Goal: Communication & Community: Answer question/provide support

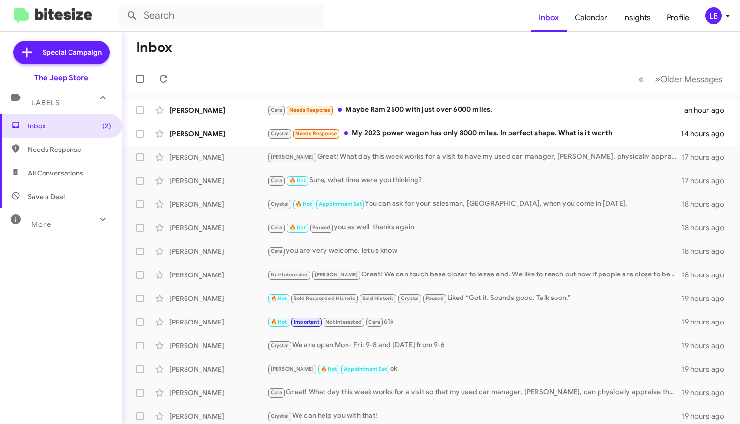
click at [337, 82] on mat-toolbar-row "« Previous » Next Older Messages" at bounding box center [431, 78] width 618 height 31
click at [198, 22] on input "text" at bounding box center [221, 16] width 206 height 24
type input "9083091901"
click at [132, 16] on button at bounding box center [132, 16] width 20 height 20
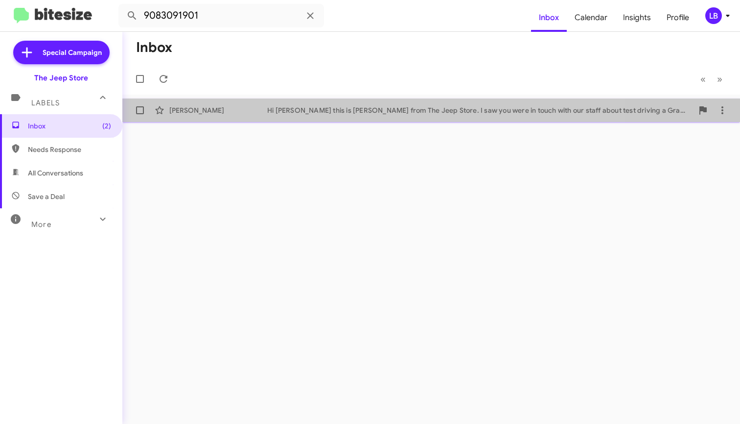
click at [248, 118] on div "[PERSON_NAME] Hi [PERSON_NAME] this is [PERSON_NAME] from The Jeep Store. I saw…" at bounding box center [431, 110] width 602 height 20
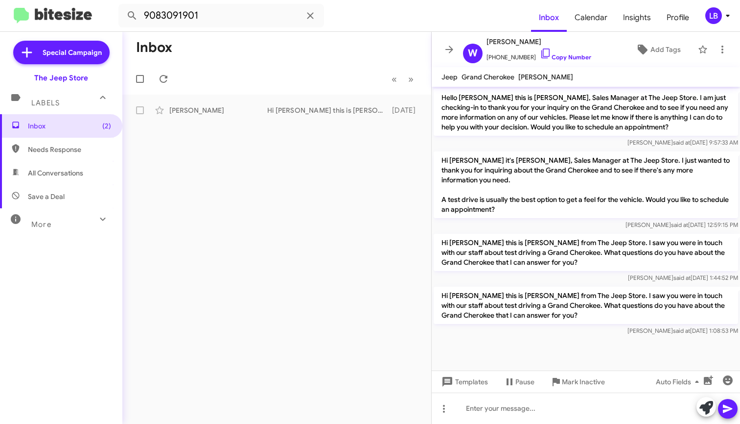
drag, startPoint x: 257, startPoint y: 49, endPoint x: 229, endPoint y: 44, distance: 28.9
click at [251, 48] on mat-toolbar-row "Inbox" at bounding box center [276, 47] width 309 height 31
click at [219, 26] on input "9083091901" at bounding box center [221, 16] width 206 height 24
click at [30, 9] on mat-toolbar "9083091901 Inbox Calendar Insights Profile LB" at bounding box center [370, 15] width 740 height 31
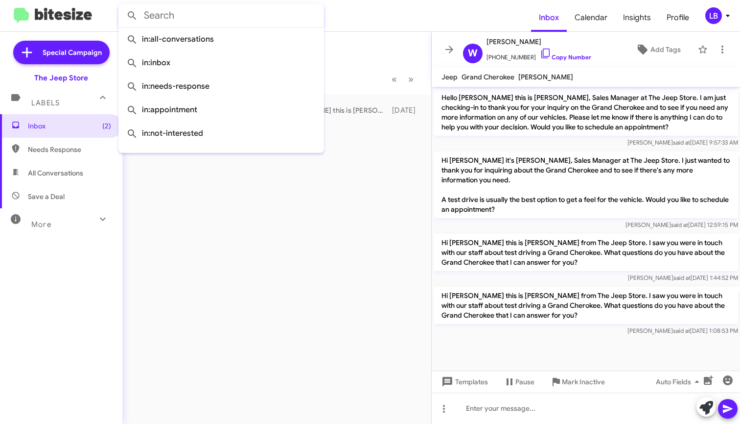
click at [132, 16] on button at bounding box center [132, 16] width 20 height 20
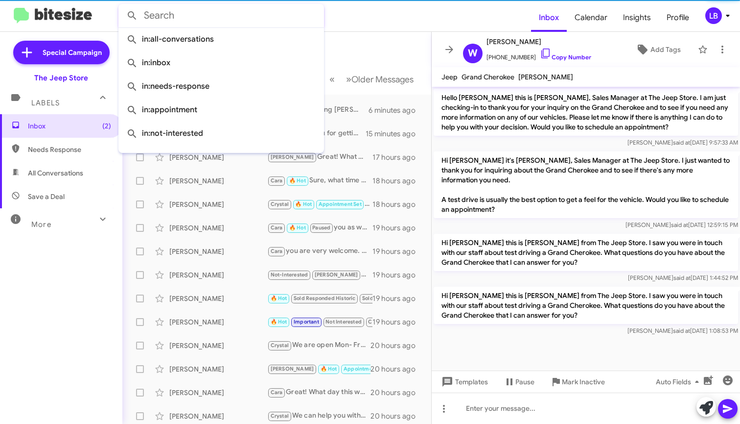
click at [345, 47] on mat-toolbar-row "Inbox" at bounding box center [276, 47] width 309 height 31
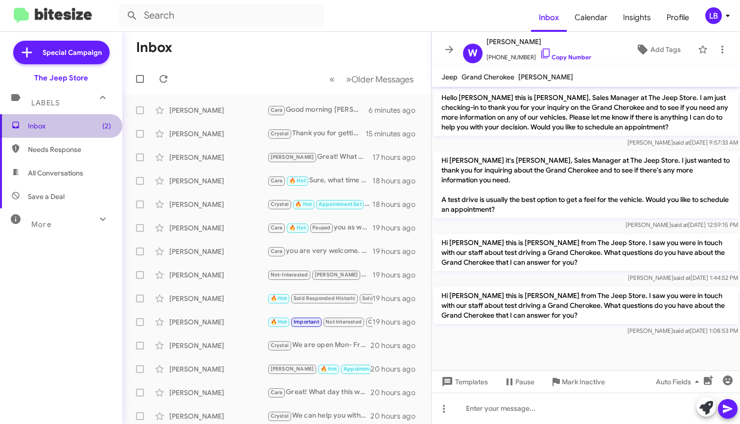
click at [76, 131] on span "Inbox (2)" at bounding box center [61, 126] width 122 height 24
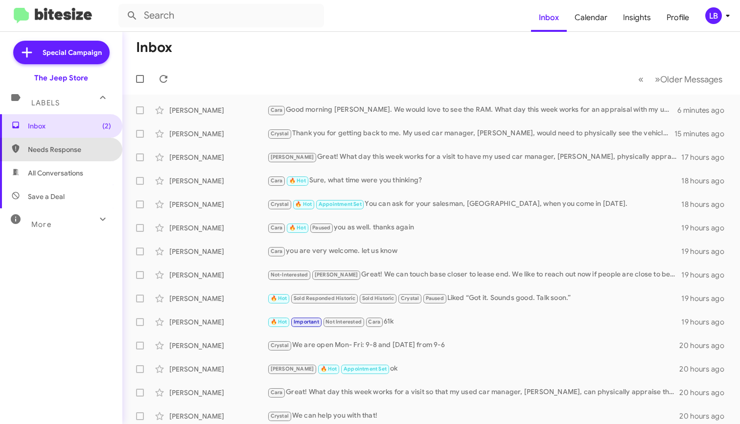
click at [71, 152] on span "Needs Response" at bounding box center [69, 149] width 83 height 10
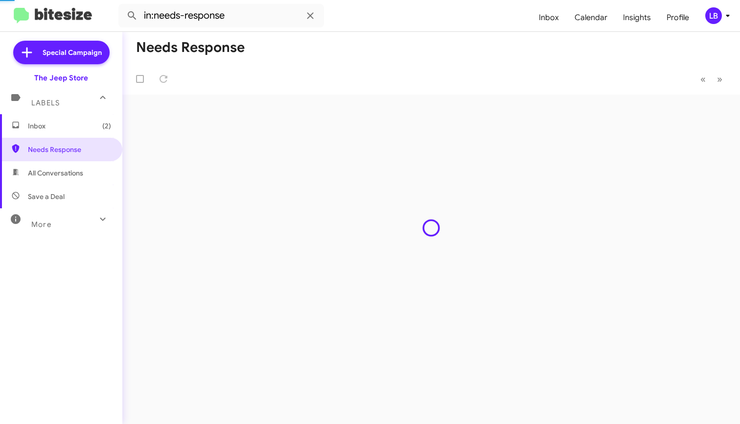
click at [71, 178] on span "All Conversations" at bounding box center [61, 173] width 122 height 24
type input "in:all-conversations"
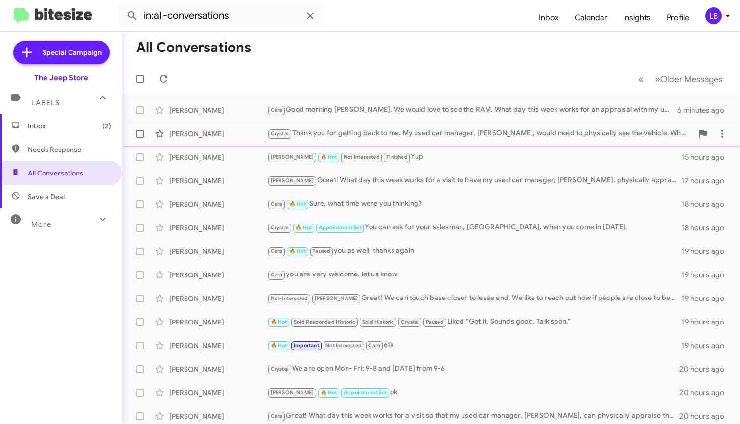
click at [236, 132] on div "[PERSON_NAME]" at bounding box center [218, 134] width 98 height 10
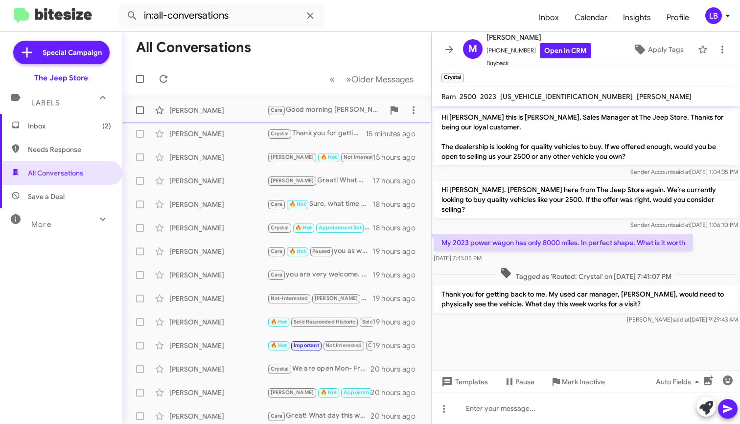
click at [239, 109] on div "[PERSON_NAME]" at bounding box center [218, 110] width 98 height 10
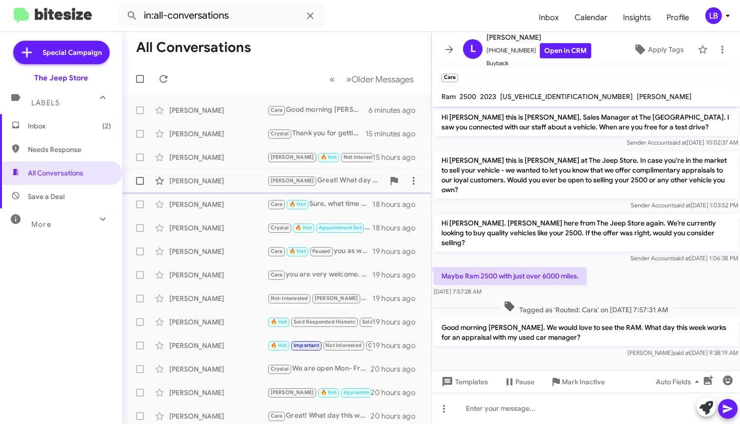
click at [244, 169] on span "[PERSON_NAME] Great! What day this week works for a visit to have my used car m…" at bounding box center [276, 181] width 309 height 24
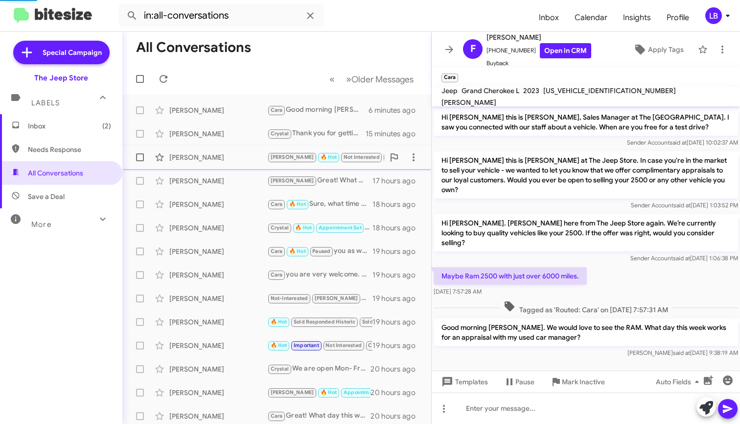
scroll to position [79, 0]
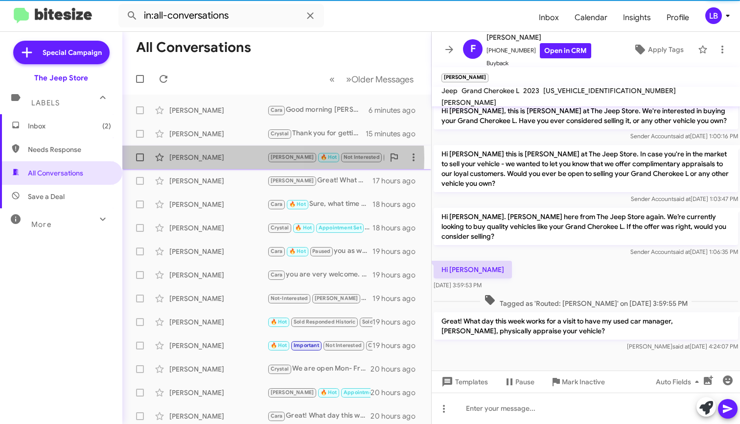
click at [240, 158] on div "[PERSON_NAME]" at bounding box center [218, 157] width 98 height 10
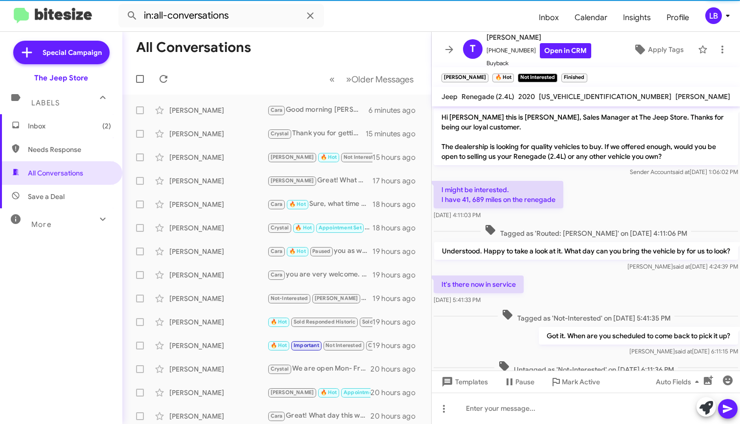
scroll to position [347, 0]
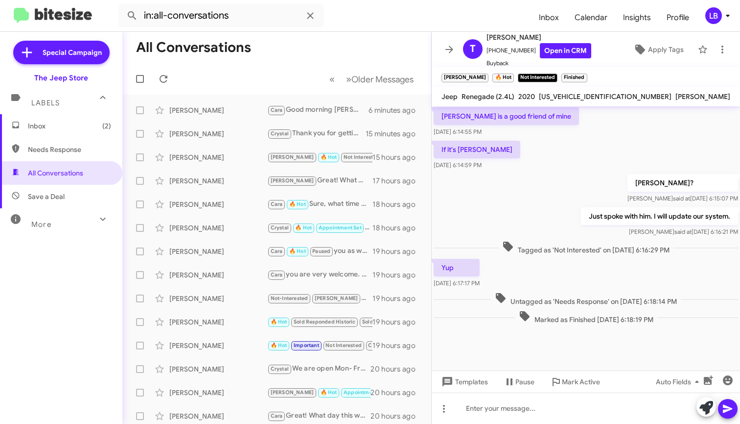
drag, startPoint x: 211, startPoint y: 101, endPoint x: 211, endPoint y: 96, distance: 4.9
click at [211, 101] on div "[PERSON_NAME] [PERSON_NAME] Good morning [PERSON_NAME]. We would love to see th…" at bounding box center [276, 110] width 293 height 20
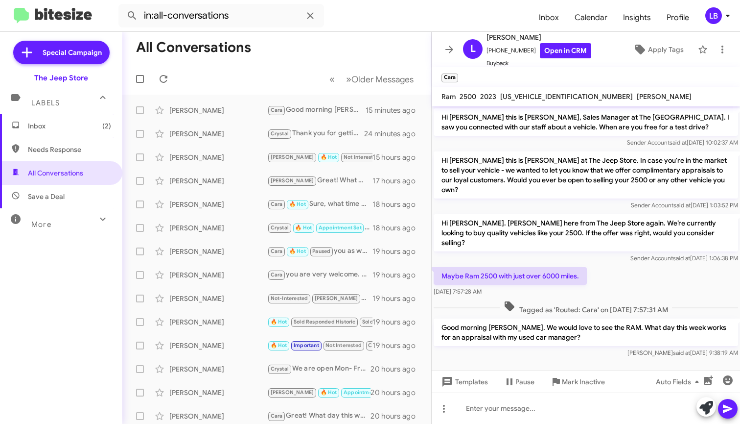
click at [81, 125] on span "Inbox (2)" at bounding box center [69, 126] width 83 height 10
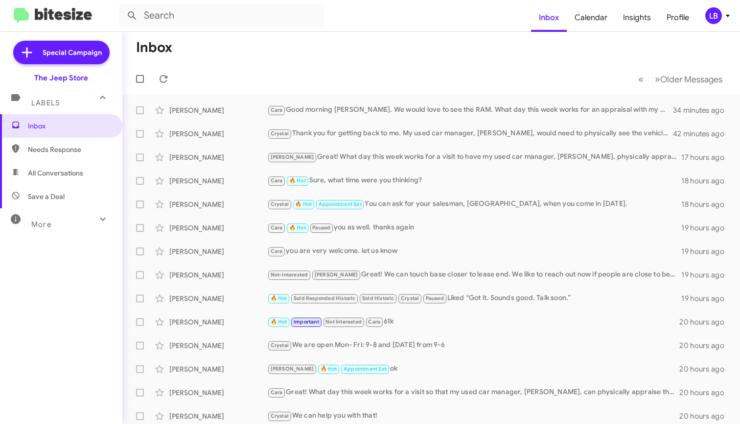
click at [50, 171] on span "All Conversations" at bounding box center [55, 173] width 55 height 10
type input "in:all-conversations"
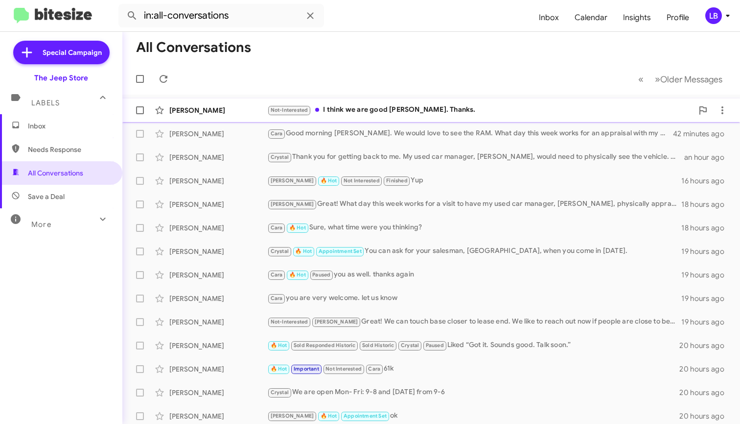
click at [360, 112] on div "Not-Interested I think we are good [PERSON_NAME]. Thanks." at bounding box center [480, 109] width 426 height 11
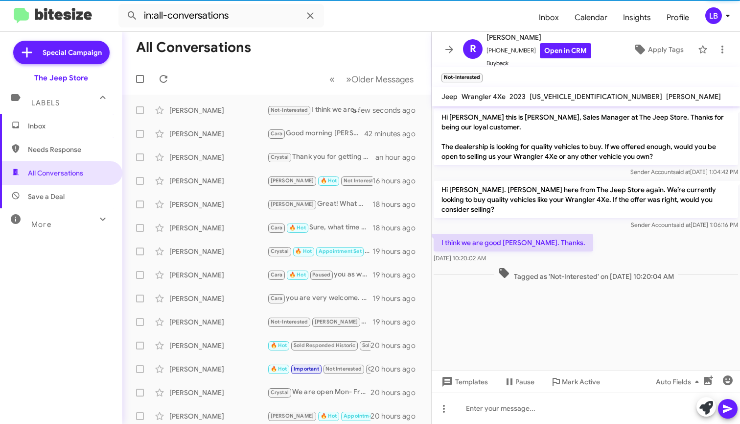
click at [566, 230] on div "Hi [PERSON_NAME]. [PERSON_NAME] here from The Jeep Store again. We’re currently…" at bounding box center [586, 205] width 308 height 53
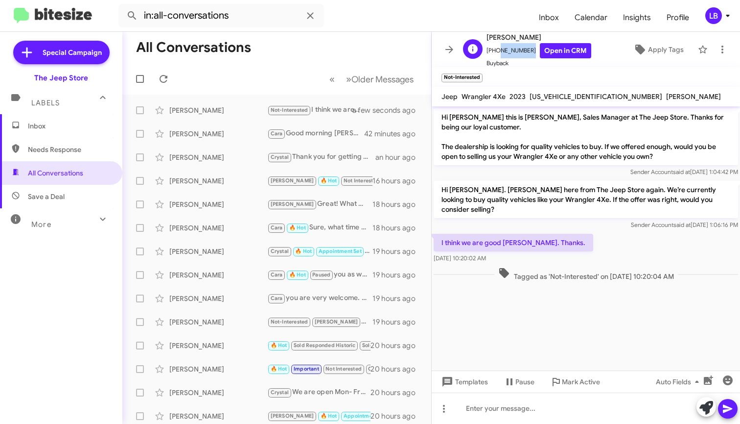
drag, startPoint x: 521, startPoint y: 49, endPoint x: 494, endPoint y: 53, distance: 27.1
click at [494, 53] on span "[PHONE_NUMBER] Open in CRM" at bounding box center [539, 50] width 105 height 15
click at [379, 39] on mat-toolbar-row "All Conversations" at bounding box center [276, 47] width 309 height 31
drag, startPoint x: 519, startPoint y: 50, endPoint x: 493, endPoint y: 54, distance: 26.7
click at [493, 54] on span "[PHONE_NUMBER] Open in CRM" at bounding box center [539, 50] width 105 height 15
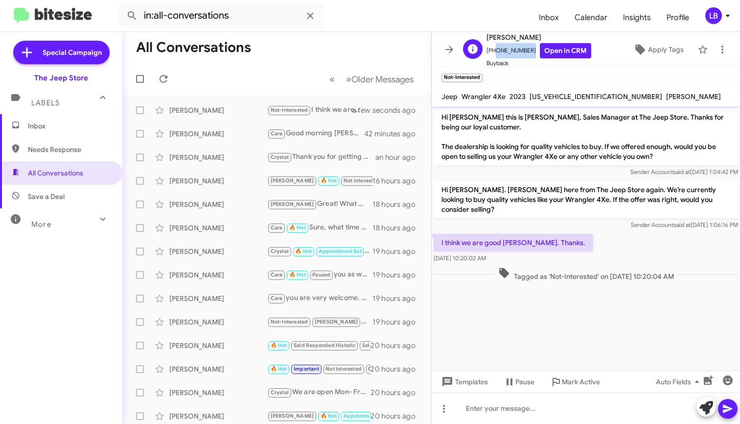
copy span "7322411492"
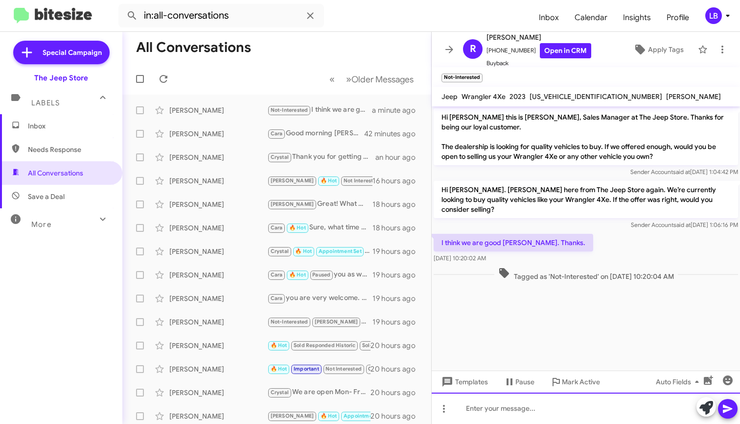
click at [573, 401] on div at bounding box center [586, 407] width 308 height 31
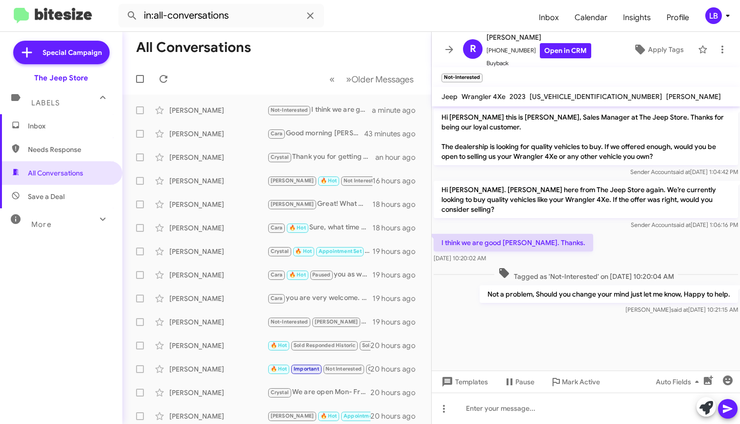
click at [595, 258] on div "I think we are good [PERSON_NAME]. Thanks. [DATE] 10:20:02 AM" at bounding box center [586, 248] width 308 height 33
click at [210, 70] on mat-toolbar-row "« Previous » Next Older Messages" at bounding box center [276, 78] width 309 height 31
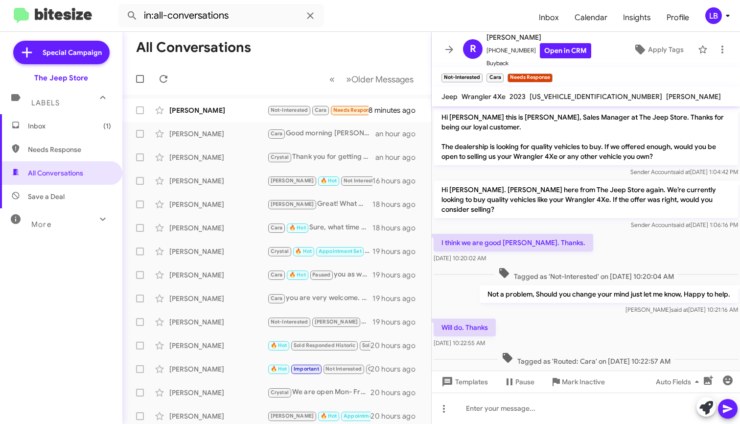
scroll to position [15, 0]
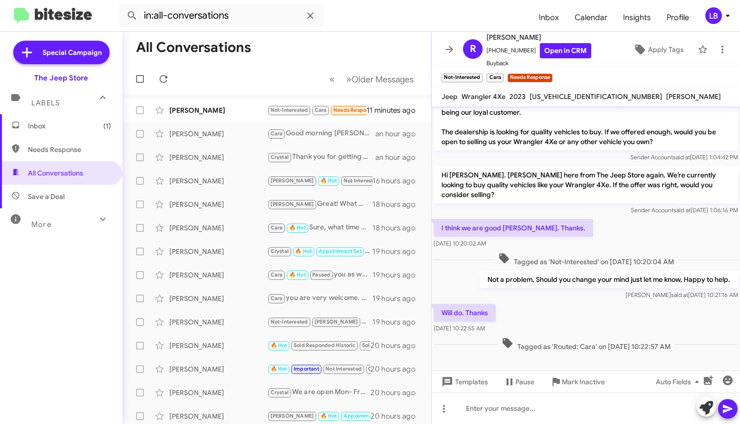
click at [663, 227] on div "I think we are good [PERSON_NAME]. Thanks. [DATE] 10:20:02 AM" at bounding box center [586, 233] width 308 height 33
click at [589, 388] on span "Mark Inactive" at bounding box center [583, 382] width 43 height 18
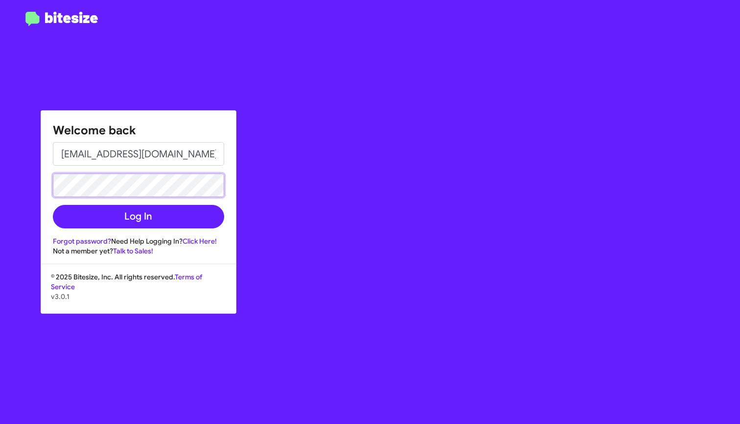
click at [138, 216] on button "Log In" at bounding box center [138, 217] width 171 height 24
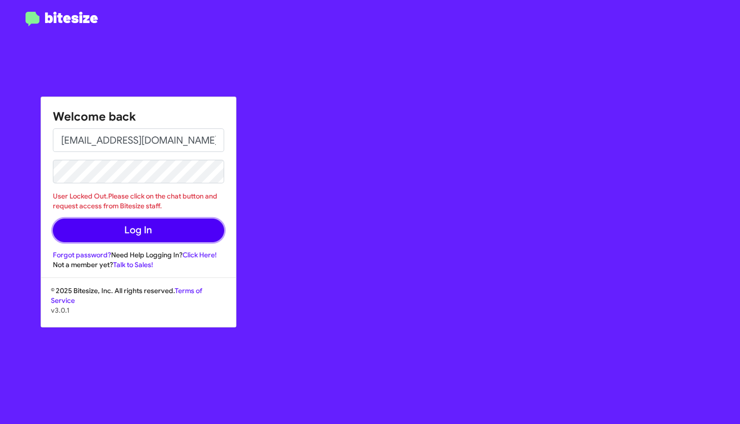
click at [122, 230] on button "Log In" at bounding box center [138, 230] width 171 height 24
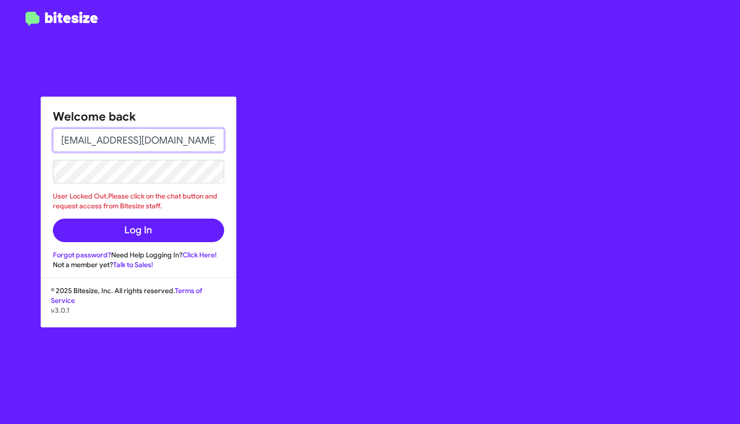
drag, startPoint x: 196, startPoint y: 141, endPoint x: 108, endPoint y: 140, distance: 88.6
click at [108, 140] on input "[EMAIL_ADDRESS][DOMAIN_NAME]" at bounding box center [138, 140] width 171 height 24
type input "[EMAIL_ADDRESS][DOMAIN_NAME]"
click at [138, 230] on button "Log In" at bounding box center [138, 230] width 171 height 24
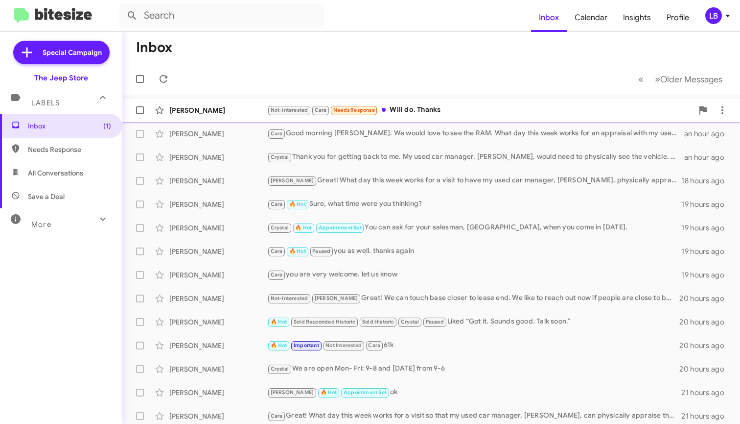
click at [398, 108] on div "Not-Interested Cara Needs Response Will do. Thanks" at bounding box center [480, 109] width 426 height 11
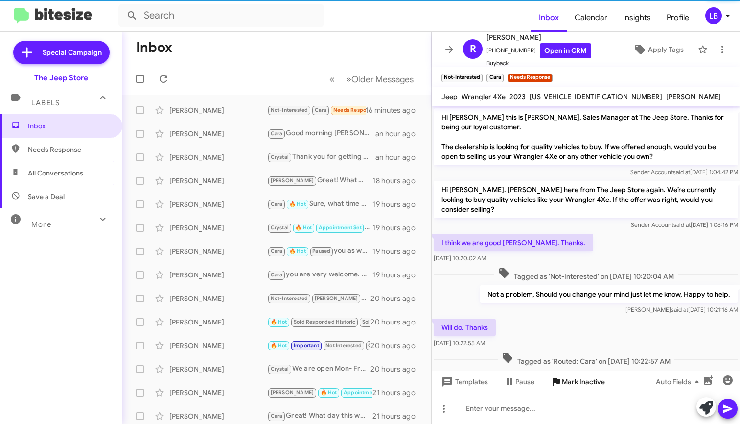
click at [585, 384] on span "Mark Inactive" at bounding box center [583, 382] width 43 height 18
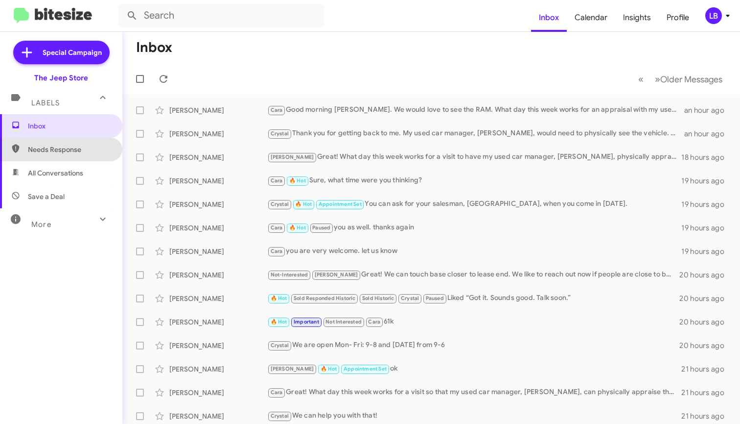
drag, startPoint x: 81, startPoint y: 140, endPoint x: 78, endPoint y: 151, distance: 11.6
click at [80, 142] on span "Needs Response" at bounding box center [61, 150] width 122 height 24
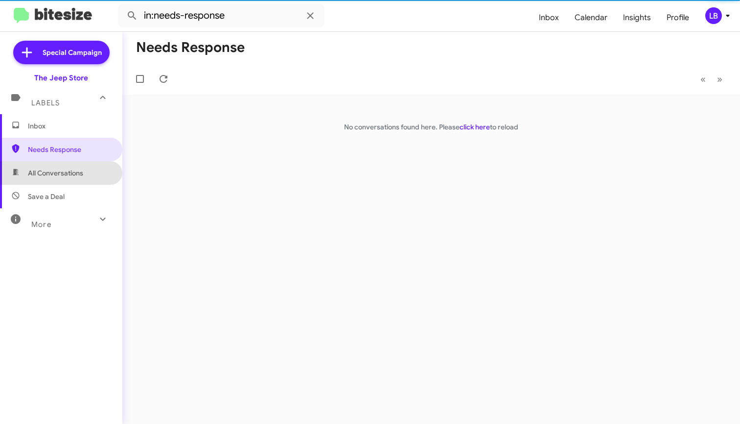
click at [73, 175] on span "All Conversations" at bounding box center [55, 173] width 55 height 10
type input "in:all-conversations"
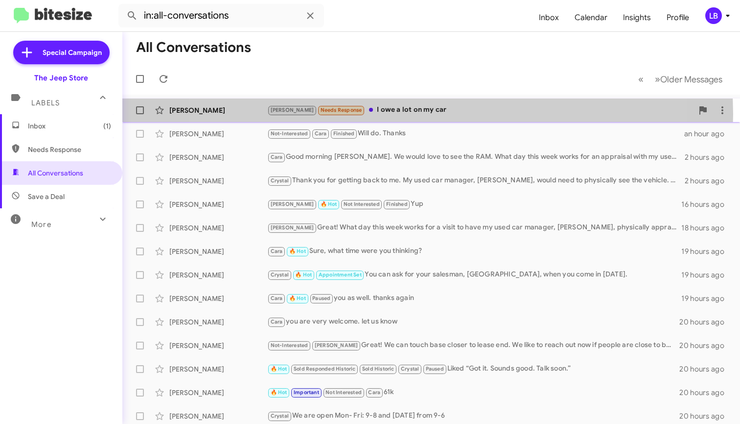
click at [399, 114] on div "[PERSON_NAME] Needs Response I owe a lot on my car" at bounding box center [480, 109] width 426 height 11
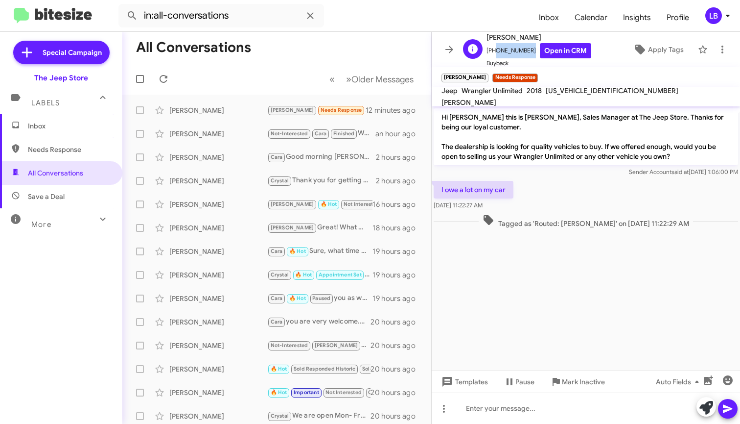
drag, startPoint x: 519, startPoint y: 50, endPoint x: 495, endPoint y: 54, distance: 25.3
click at [491, 55] on span "[PHONE_NUMBER] Open in CRM" at bounding box center [539, 50] width 105 height 15
copy span "9173016023"
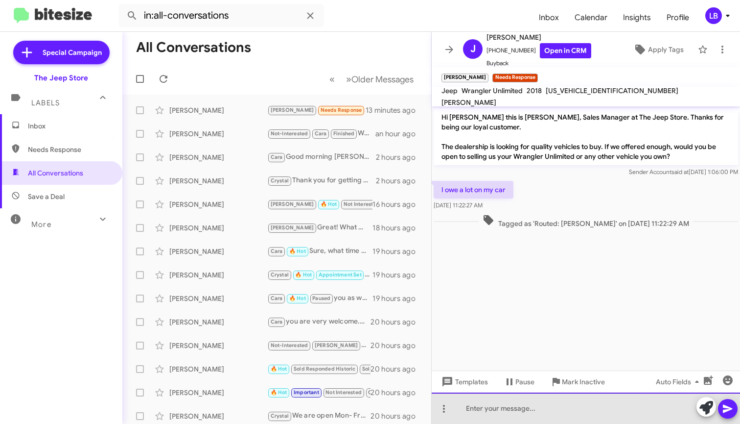
click at [567, 406] on div at bounding box center [586, 407] width 308 height 31
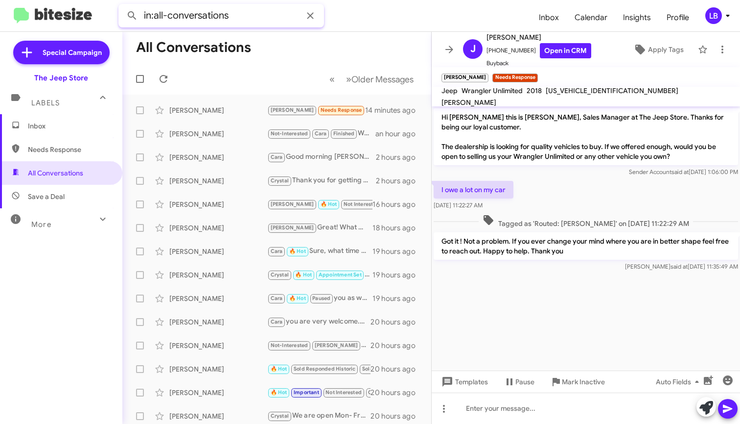
click at [243, 26] on input "in:all-conversations" at bounding box center [221, 16] width 206 height 24
drag, startPoint x: 247, startPoint y: 18, endPoint x: 75, endPoint y: 6, distance: 172.2
click at [76, 6] on mat-toolbar "in:all-conversations Inbox Calendar Insights Profile LB" at bounding box center [370, 15] width 740 height 31
click at [132, 16] on button at bounding box center [132, 16] width 20 height 20
type input "90838104192"
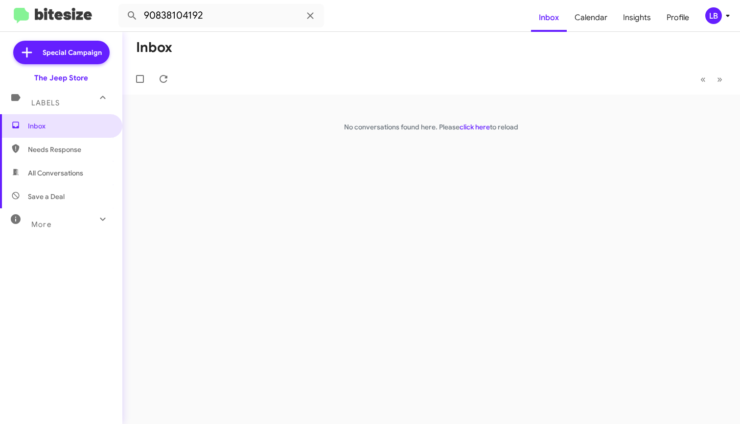
drag, startPoint x: 246, startPoint y: 61, endPoint x: 238, endPoint y: 56, distance: 9.2
click at [245, 61] on mat-toolbar-row "Inbox" at bounding box center [431, 47] width 618 height 31
click at [211, 16] on input "90838104192" at bounding box center [221, 16] width 206 height 24
drag, startPoint x: 211, startPoint y: 16, endPoint x: 48, endPoint y: 1, distance: 162.7
click at [49, 1] on mat-toolbar "90838104192 Inbox Calendar Insights Profile LB" at bounding box center [370, 15] width 740 height 31
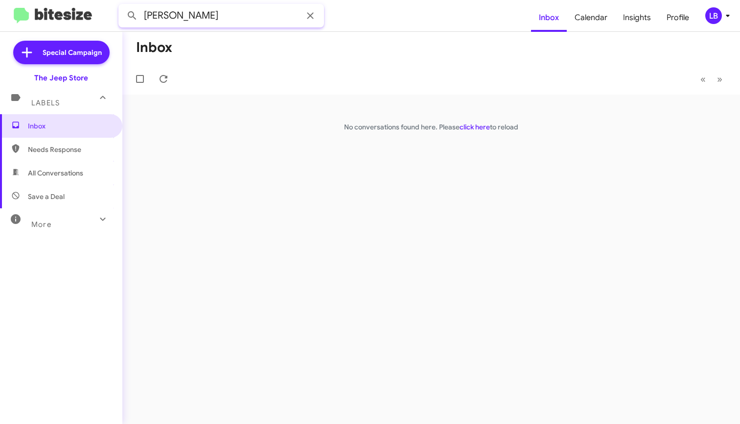
click at [132, 16] on button at bounding box center [132, 16] width 20 height 20
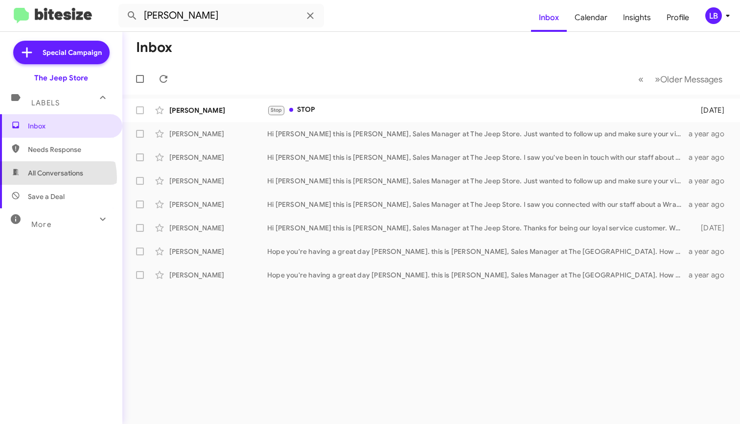
click at [47, 178] on span "All Conversations" at bounding box center [61, 173] width 122 height 24
type input "in:all-conversations"
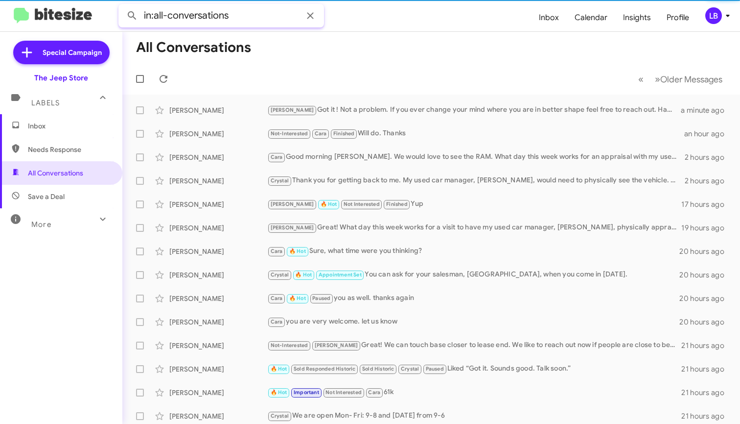
click at [246, 20] on input "in:all-conversations" at bounding box center [221, 16] width 206 height 24
drag, startPoint x: 246, startPoint y: 20, endPoint x: 89, endPoint y: 12, distance: 157.8
click at [89, 12] on mat-toolbar "in:all-conversations Inbox Calendar Insights Profile LB" at bounding box center [370, 15] width 740 height 31
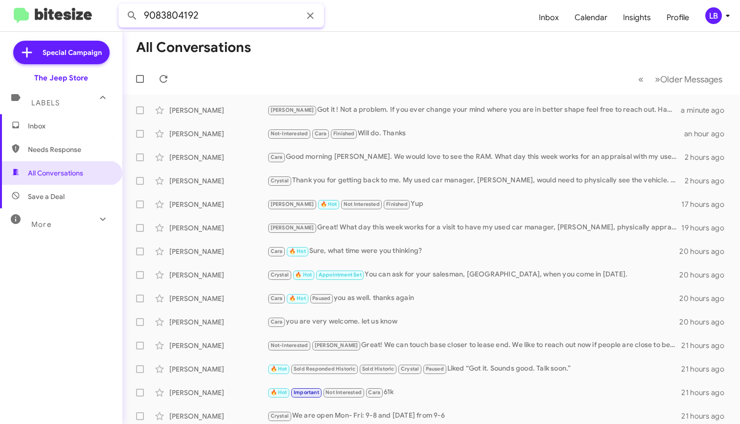
click at [132, 16] on button at bounding box center [132, 16] width 20 height 20
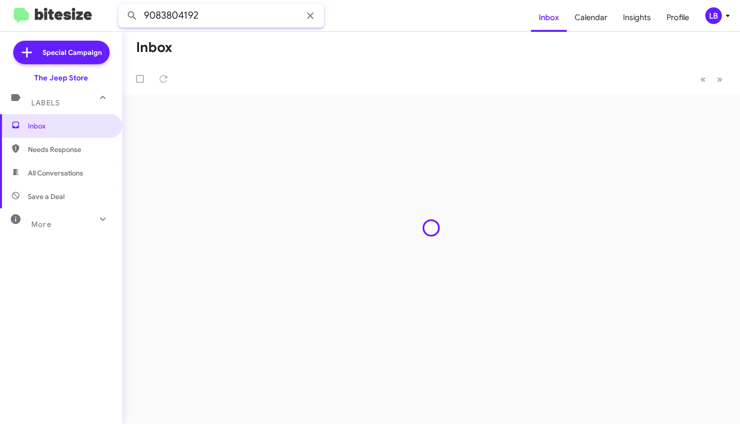
type input "9083804192"
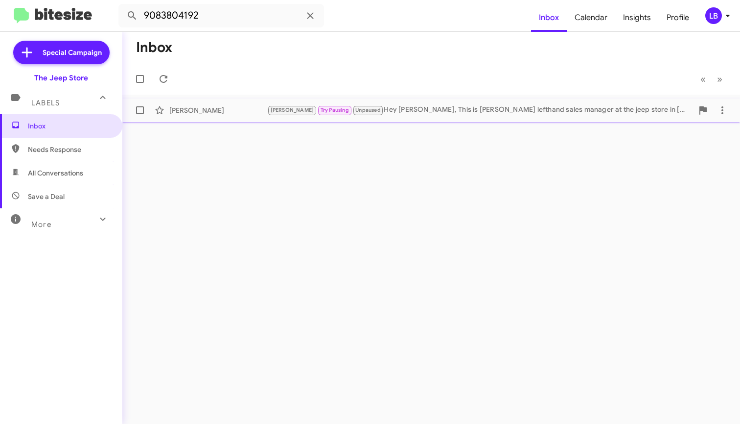
click at [241, 109] on div "[PERSON_NAME]" at bounding box center [218, 110] width 98 height 10
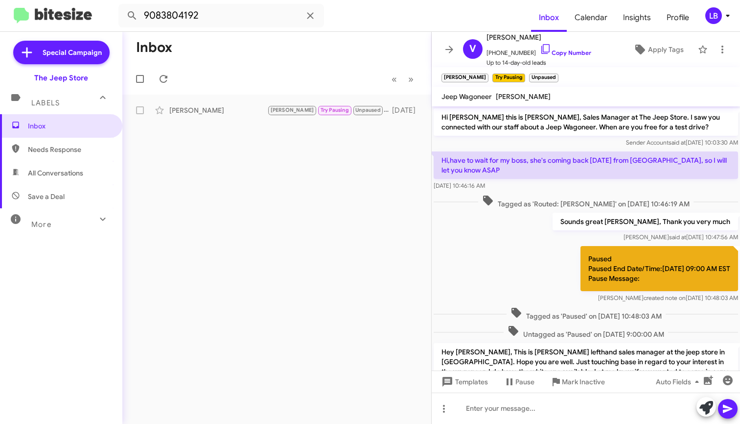
scroll to position [53, 0]
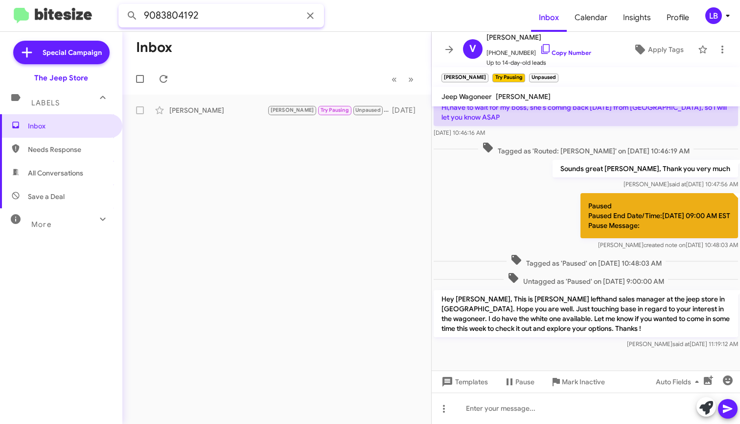
drag, startPoint x: 190, startPoint y: 11, endPoint x: -45, endPoint y: -35, distance: 239.4
click at [0, 0] on html "9083804192 Inbox Calendar Insights Profile LB Special Campaign The Jeep Store L…" at bounding box center [370, 212] width 740 height 424
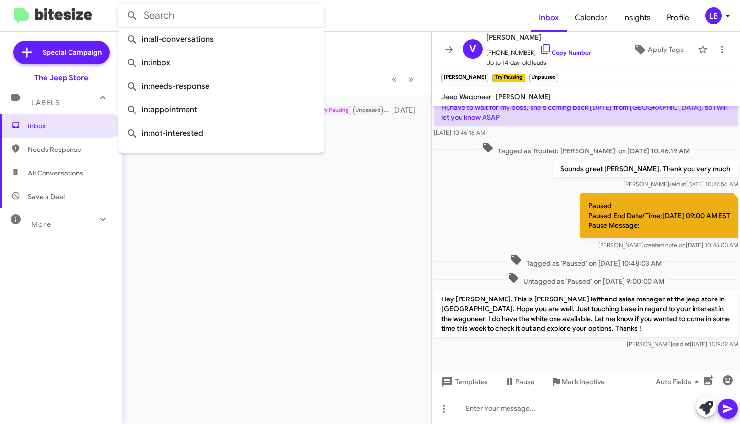
click at [132, 16] on button at bounding box center [132, 16] width 20 height 20
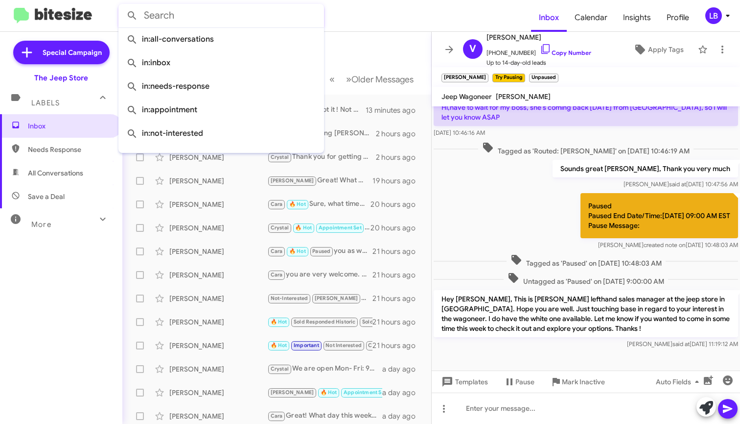
click at [378, 40] on mat-toolbar-row "Inbox" at bounding box center [276, 47] width 309 height 31
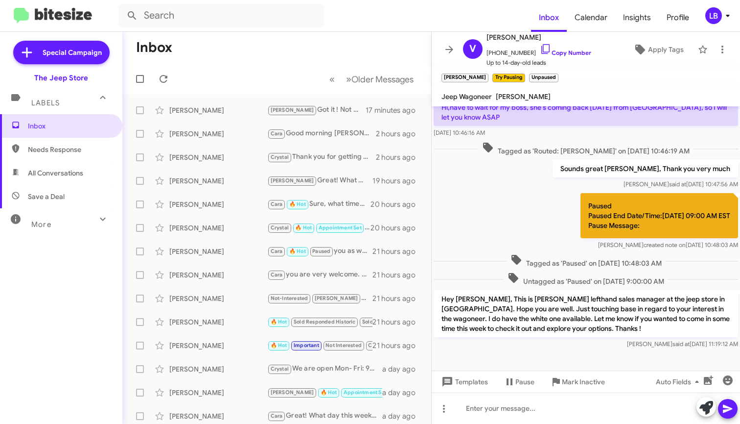
click at [263, 73] on mat-toolbar-row "« Previous » Next Older Messages" at bounding box center [276, 78] width 309 height 31
click at [258, 63] on mat-toolbar-row "« Previous » Next Older Messages" at bounding box center [276, 78] width 309 height 31
click at [494, 229] on div "Paused Paused End Date/Time:[DATE] 09:00 AM EST Pause Message: [PERSON_NAME] cr…" at bounding box center [586, 221] width 308 height 61
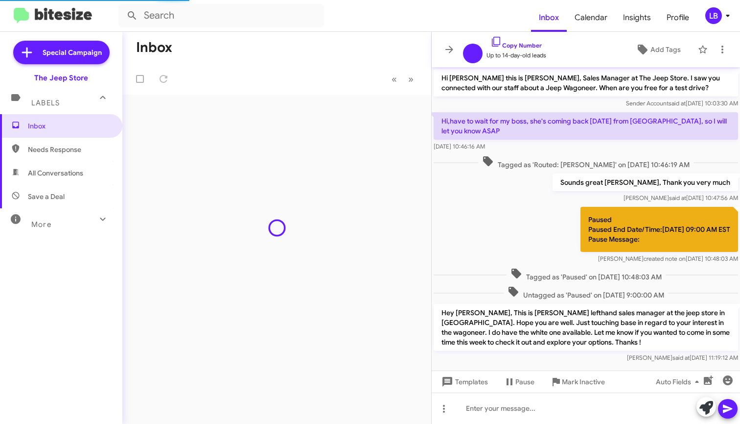
scroll to position [14, 0]
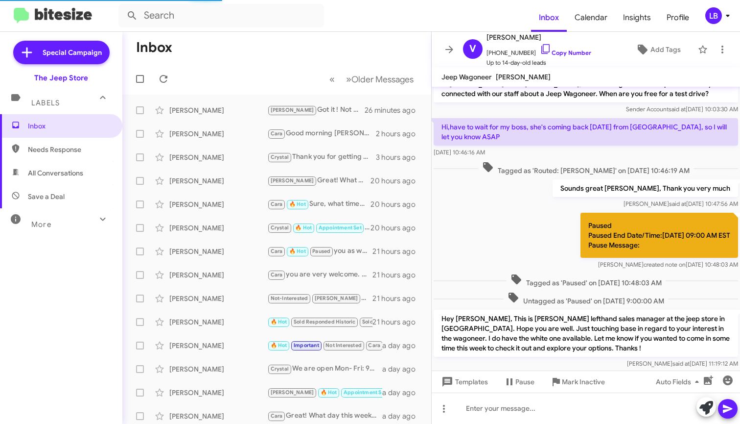
click at [56, 170] on span "All Conversations" at bounding box center [55, 173] width 55 height 10
type input "in:all-conversations"
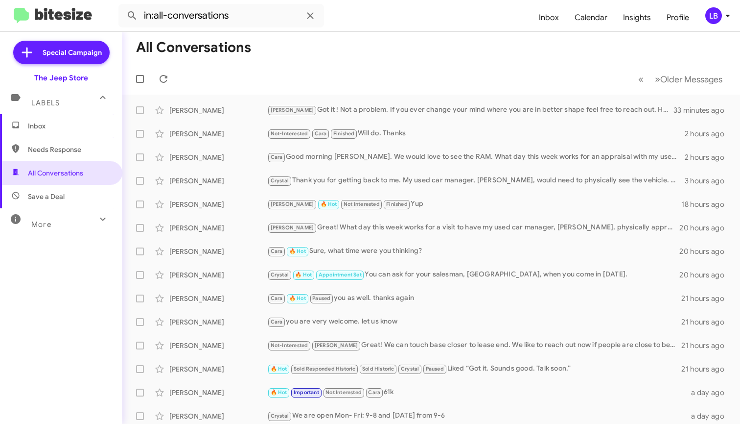
click at [354, 80] on mat-toolbar-row "« Previous » Next Older Messages" at bounding box center [431, 78] width 618 height 31
click at [353, 71] on mat-toolbar-row "« Previous » Next Older Messages" at bounding box center [431, 78] width 618 height 31
click at [397, 47] on mat-toolbar-row "All Conversations" at bounding box center [431, 47] width 618 height 31
click at [392, 49] on mat-toolbar-row "All Conversations" at bounding box center [431, 47] width 618 height 31
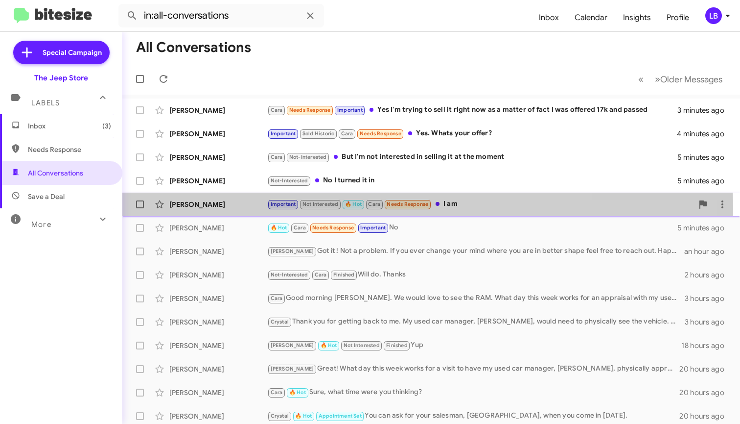
click at [227, 208] on div "Elizabeth Lundberg" at bounding box center [218, 204] width 98 height 10
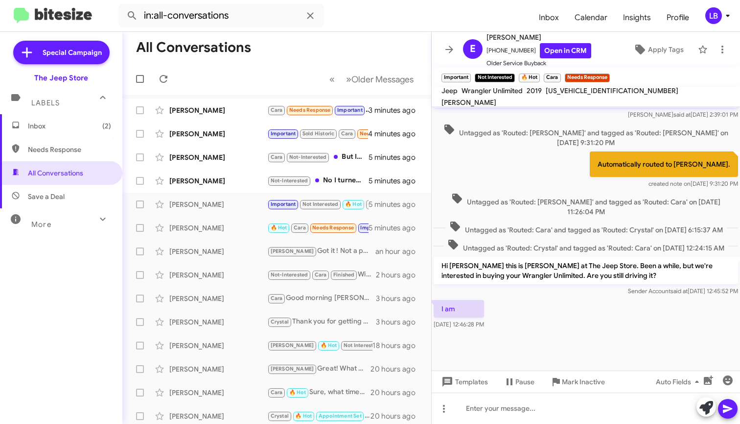
scroll to position [464, 0]
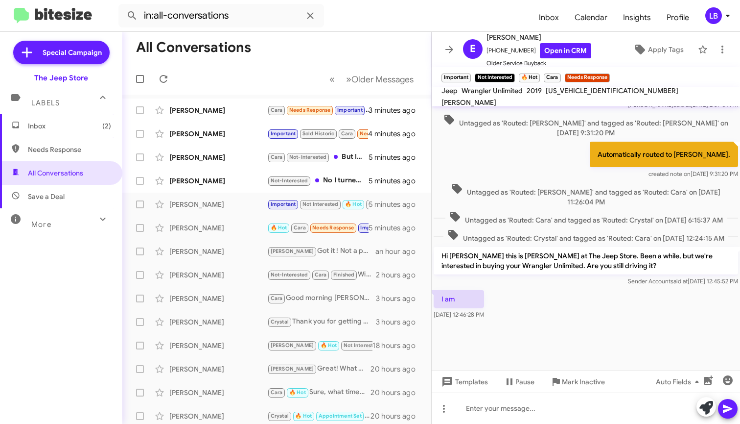
click at [538, 229] on span "Untagged as 'Routed: Crystal' and tagged as 'Routed: Cara' on Sep 3, 2025 - 12:…" at bounding box center [586, 236] width 285 height 14
click at [563, 183] on span "Untagged as 'Routed: Andrew' and tagged as 'Routed: Cara' on Jun 24, 2024 - 11:…" at bounding box center [586, 195] width 305 height 24
drag, startPoint x: 527, startPoint y: 50, endPoint x: 552, endPoint y: 146, distance: 98.8
click at [518, 52] on span "+17329963289 Open in CRM" at bounding box center [539, 50] width 105 height 15
click at [525, 318] on div "I am Sep 3, 2025, 12:46:28 PM" at bounding box center [586, 304] width 308 height 33
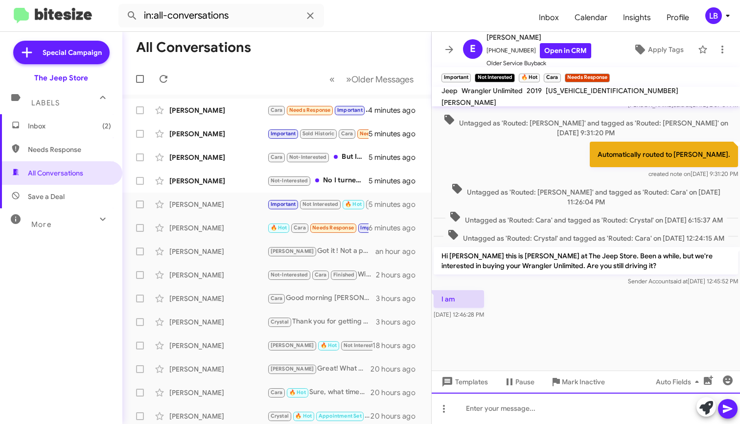
click at [548, 407] on div at bounding box center [586, 407] width 308 height 31
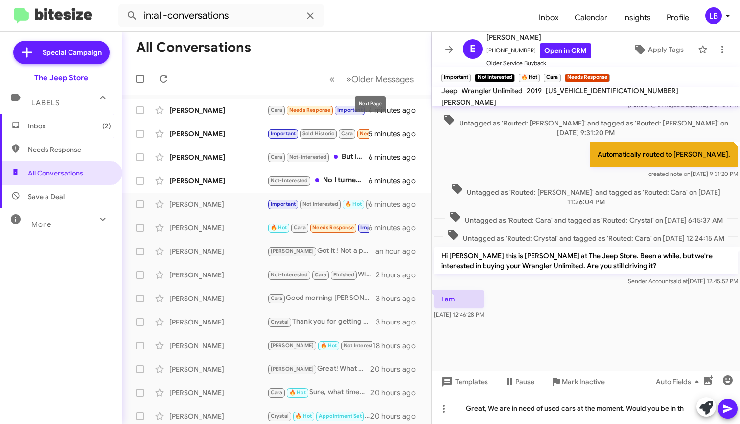
click at [344, 59] on mat-toolbar-row "All Conversations" at bounding box center [276, 47] width 309 height 31
click at [398, 28] on mat-toolbar "in:all-conversations Inbox Calendar Insights Profile LB" at bounding box center [370, 15] width 740 height 31
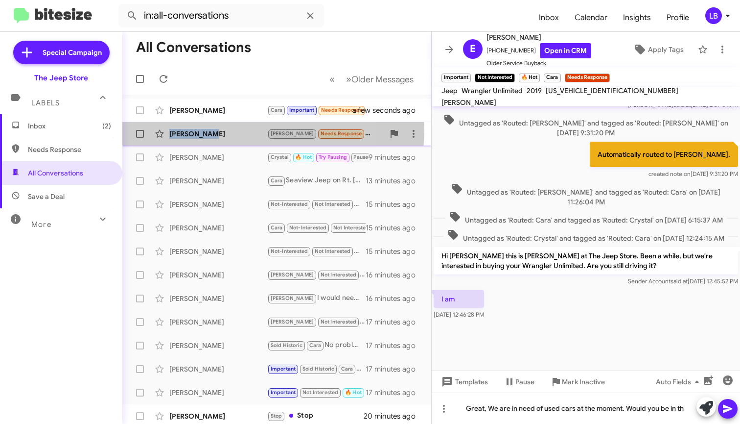
click at [212, 130] on div "Gregory Mkkay Andrew Needs Response I'll send you the paperwork and mileage 6 m…" at bounding box center [276, 134] width 293 height 20
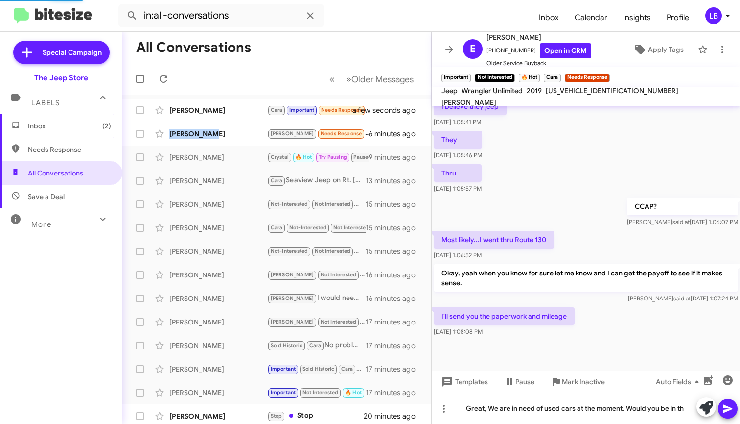
scroll to position [342, 0]
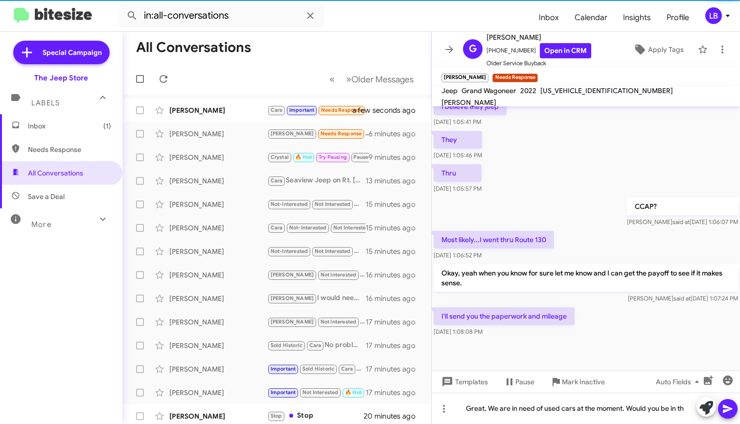
click at [599, 232] on div "Most likely...I went thru Route 130 Sep 3, 2025, 1:06:52 PM" at bounding box center [586, 245] width 308 height 33
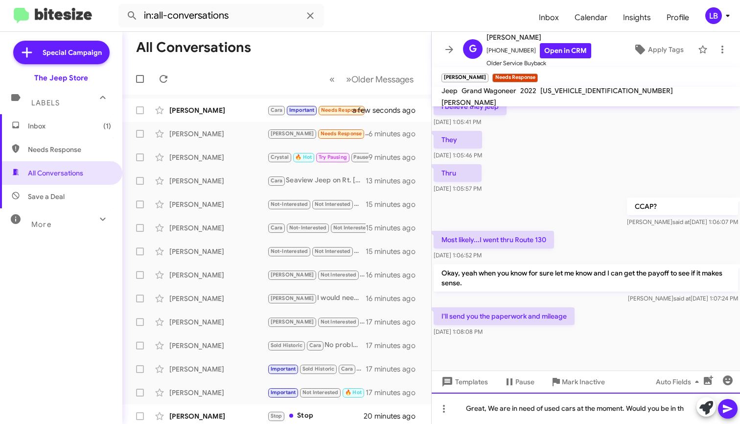
click at [562, 412] on div "Great, We are in need of used cars at the moment. Would you be in th" at bounding box center [586, 407] width 308 height 31
drag, startPoint x: 462, startPoint y: 409, endPoint x: 773, endPoint y: 410, distance: 311.4
click at [740, 410] on html "in:all-conversations Inbox Calendar Insights Profile LB Special Campaign The Je…" at bounding box center [370, 212] width 740 height 424
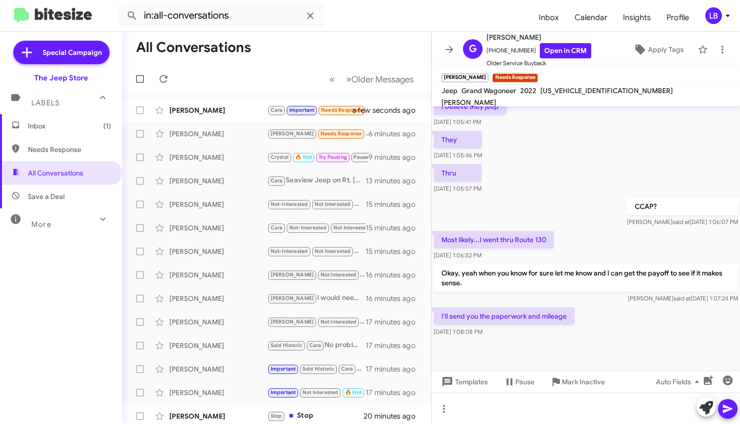
click at [589, 319] on div "I'll send you the paperwork and mileage Sep 3, 2025, 1:08:08 PM" at bounding box center [586, 321] width 308 height 33
click at [594, 311] on div "I'll send you the paperwork and mileage Sep 3, 2025, 1:08:08 PM" at bounding box center [586, 321] width 308 height 33
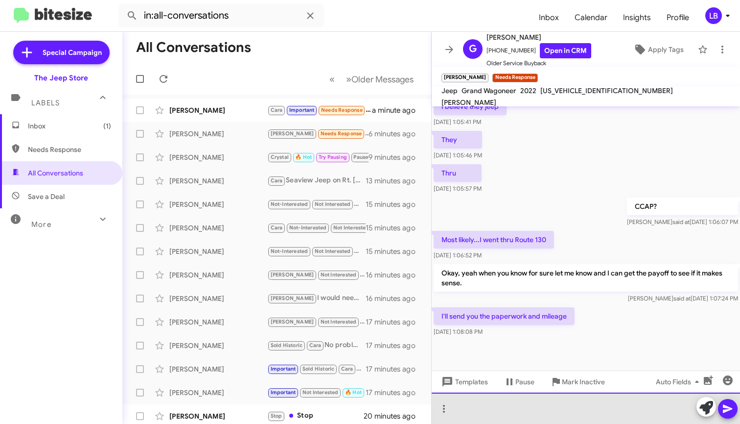
click at [566, 416] on div at bounding box center [586, 407] width 308 height 31
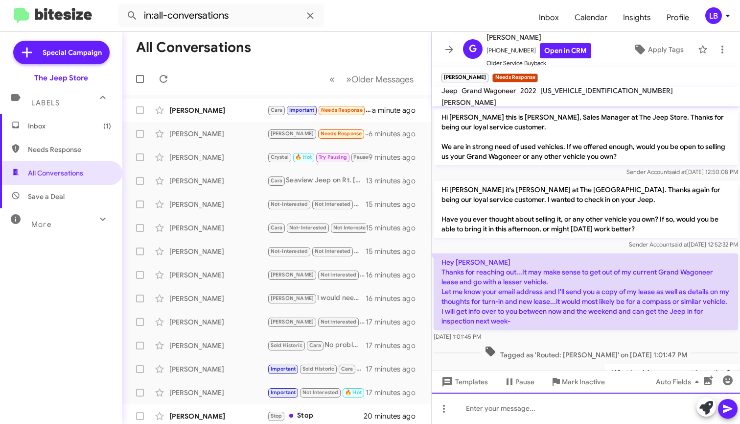
scroll to position [378, 0]
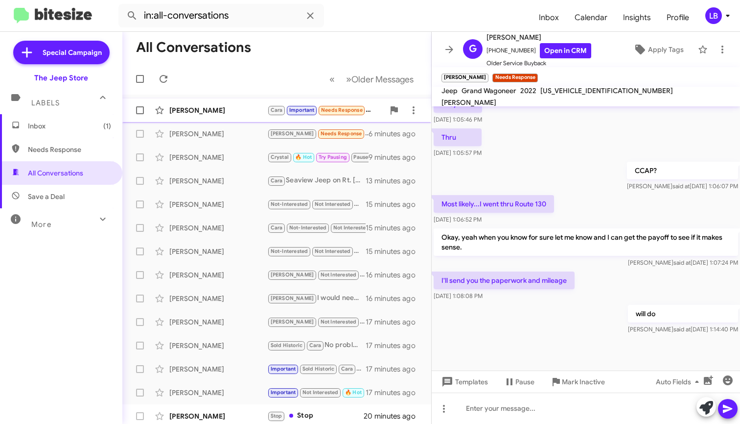
click at [208, 115] on div "Mark Leonardi" at bounding box center [218, 110] width 98 height 10
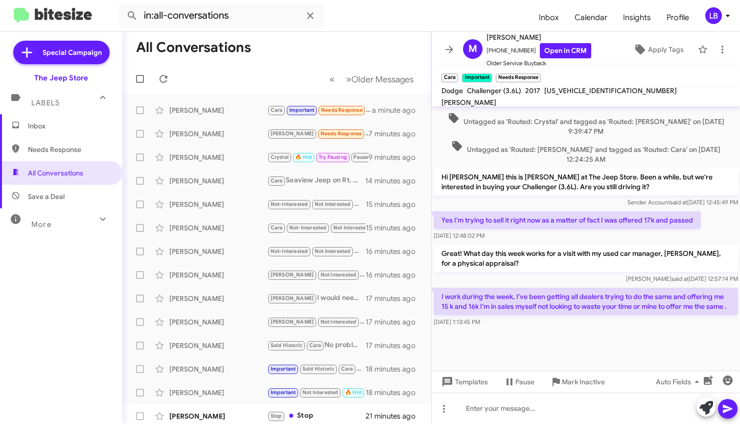
scroll to position [416, 0]
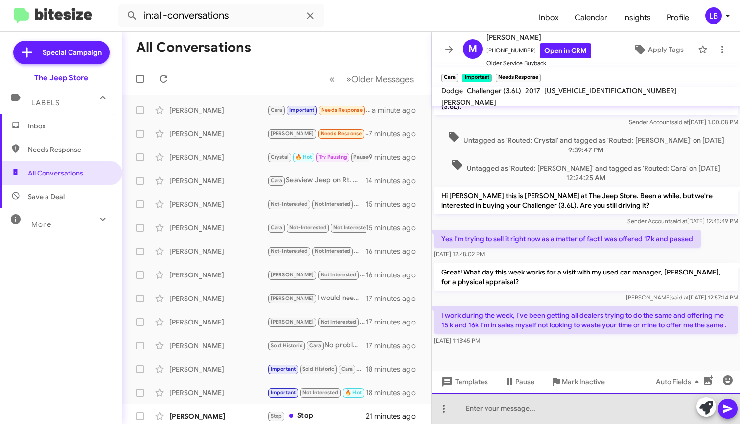
click at [509, 409] on div at bounding box center [586, 407] width 308 height 31
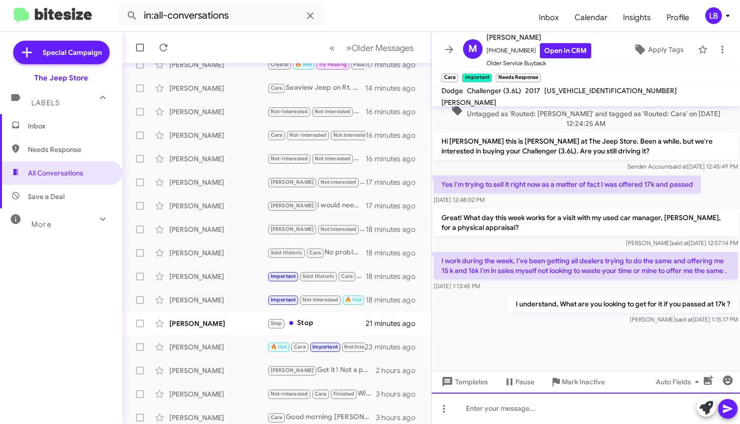
scroll to position [0, 0]
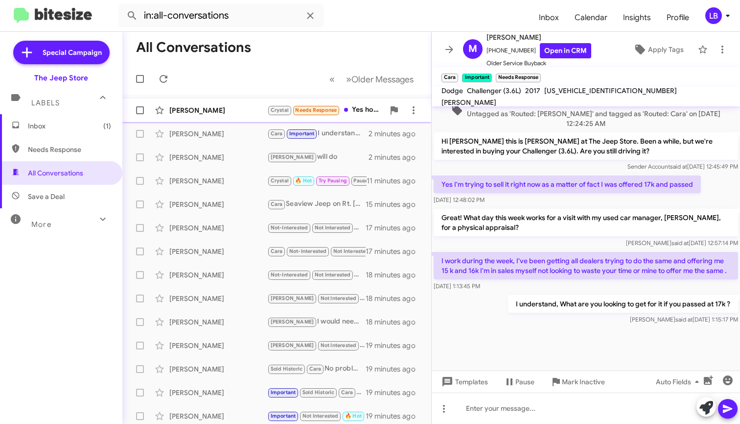
click at [234, 106] on div "David Salomon" at bounding box center [218, 110] width 98 height 10
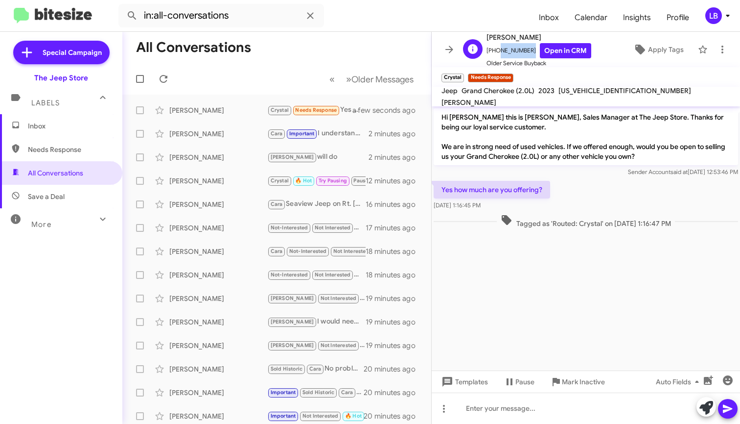
drag, startPoint x: 525, startPoint y: 48, endPoint x: 495, endPoint y: 53, distance: 30.3
click at [495, 53] on span "+17322455270 Open in CRM" at bounding box center [539, 50] width 105 height 15
drag, startPoint x: 506, startPoint y: 48, endPoint x: 411, endPoint y: 48, distance: 95.0
click at [386, 43] on div "All Conversations « Previous » Next Older Messages David Salomon Crystal Needs …" at bounding box center [431, 228] width 618 height 392
drag, startPoint x: 516, startPoint y: 20, endPoint x: 519, endPoint y: 25, distance: 6.8
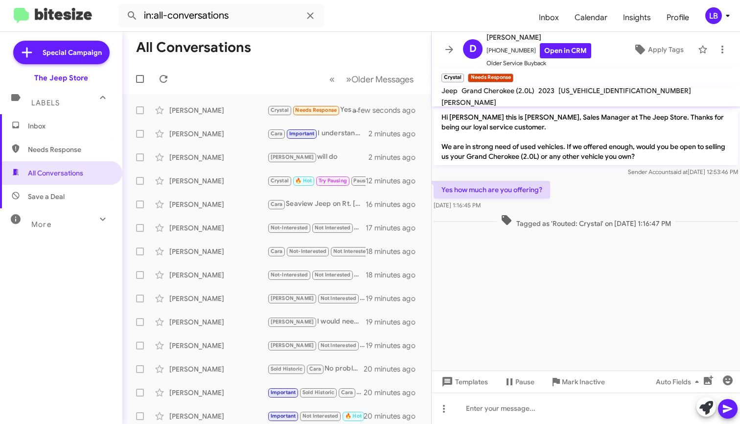
click at [517, 21] on form "in:all-conversations" at bounding box center [324, 16] width 413 height 24
drag, startPoint x: 518, startPoint y: 50, endPoint x: 495, endPoint y: 52, distance: 23.1
click at [493, 53] on span "+17322455270 Open in CRM" at bounding box center [539, 50] width 105 height 15
copy span "7322455270"
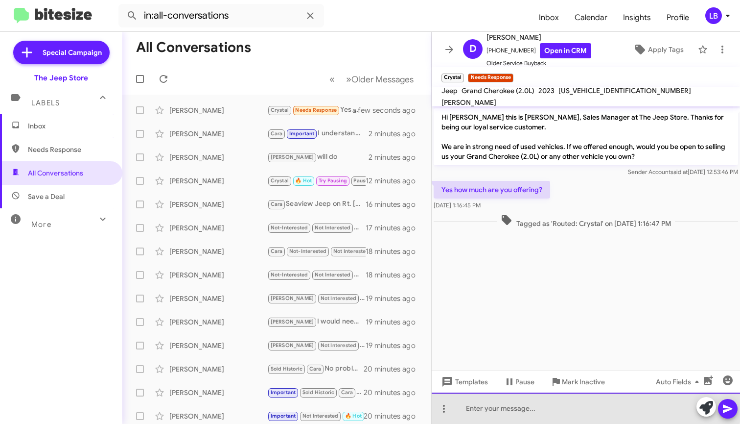
click at [523, 407] on div at bounding box center [586, 407] width 308 height 31
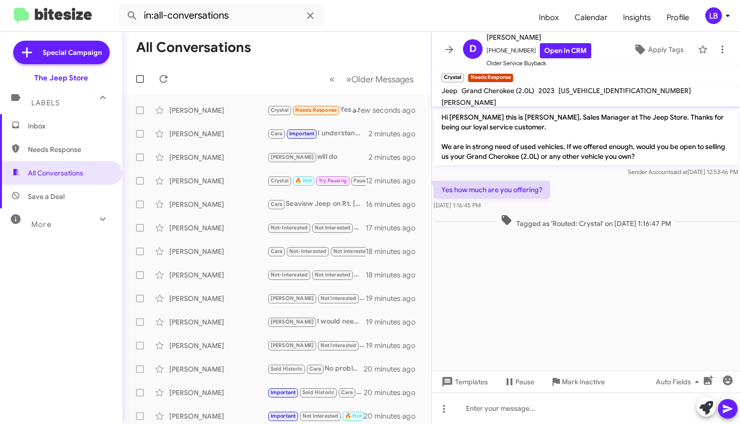
drag, startPoint x: 617, startPoint y: 214, endPoint x: 574, endPoint y: 205, distance: 44.1
click at [617, 214] on span "Tagged as 'Routed: Crystal' on Sep 3, 2025 - 1:16:47 PM" at bounding box center [586, 221] width 178 height 14
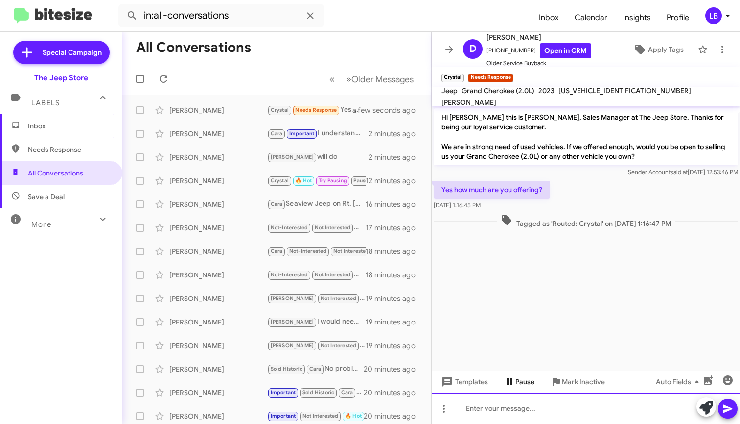
drag, startPoint x: 533, startPoint y: 403, endPoint x: 539, endPoint y: 385, distance: 19.7
click at [533, 404] on div at bounding box center [586, 407] width 308 height 31
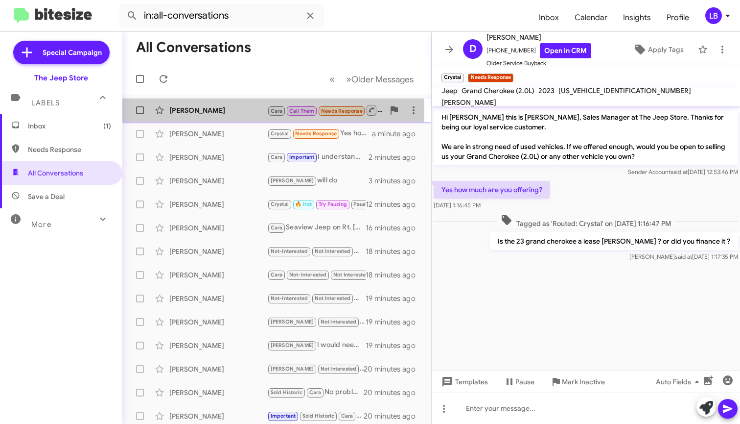
click at [204, 110] on div "Sharon Chemtob" at bounding box center [218, 110] width 98 height 10
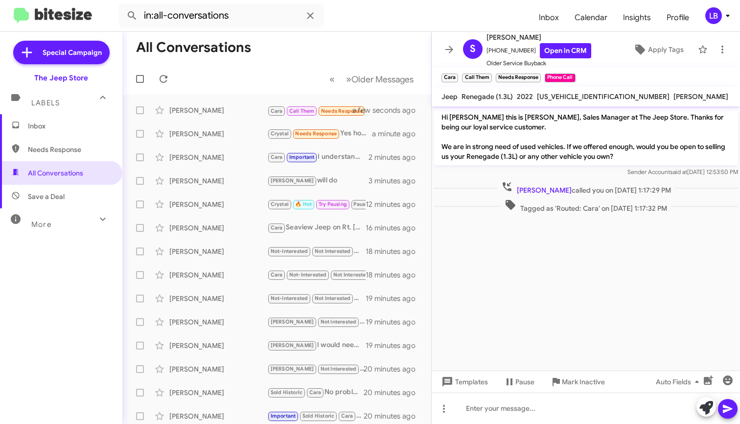
click at [318, 52] on mat-toolbar-row "All Conversations" at bounding box center [276, 47] width 309 height 31
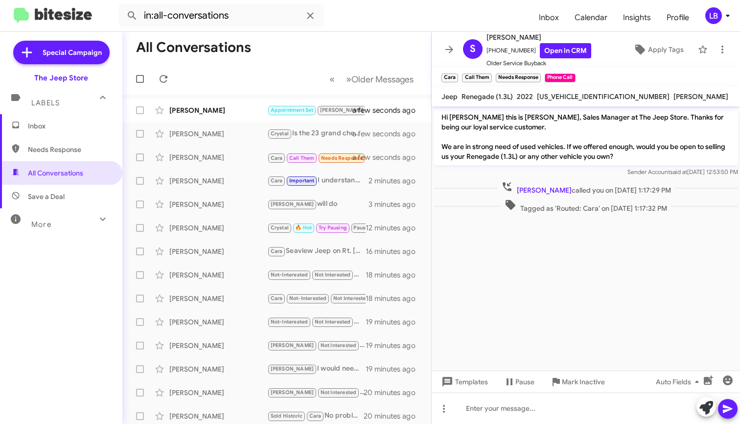
click at [252, 83] on mat-toolbar-row "« Previous » Next Older Messages" at bounding box center [276, 78] width 309 height 31
click at [224, 112] on div "Kevin Morales" at bounding box center [218, 110] width 98 height 10
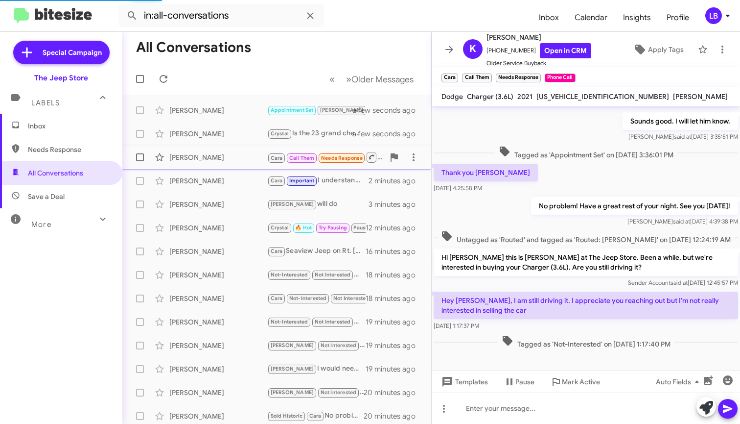
click at [212, 153] on div "Sharon Chemtob" at bounding box center [218, 157] width 98 height 10
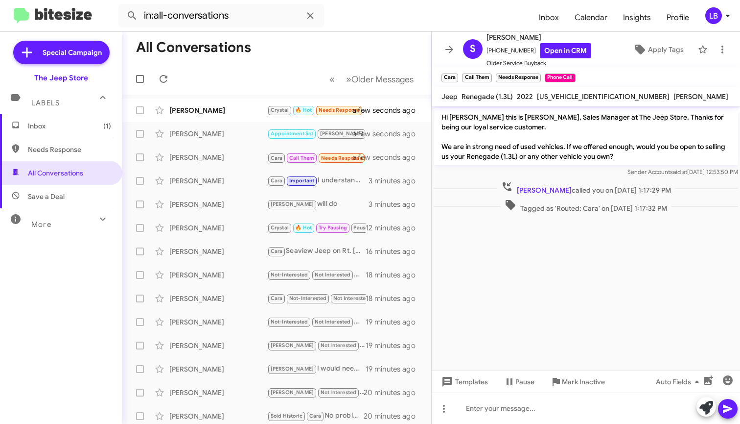
click at [594, 170] on div "Sender Account said at Sep 3, 2025, 12:53:50 PM" at bounding box center [586, 172] width 305 height 10
drag, startPoint x: 528, startPoint y: 52, endPoint x: 492, endPoint y: 56, distance: 36.4
click at [492, 56] on span "+17323202660 Open in CRM" at bounding box center [539, 50] width 105 height 15
copy span "7323202660"
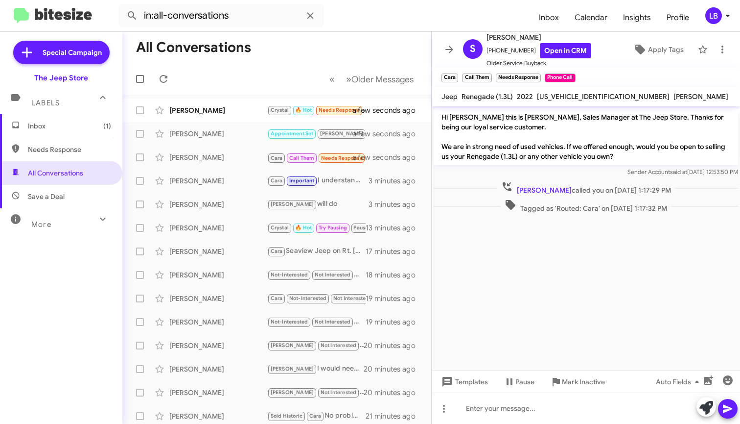
click at [383, 55] on mat-toolbar-row "All Conversations" at bounding box center [276, 47] width 309 height 31
click at [531, 168] on div "Sender Account said at Sep 3, 2025, 12:53:50 PM" at bounding box center [586, 172] width 305 height 10
click at [535, 168] on div "Sender Account said at Sep 3, 2025, 12:53:50 PM" at bounding box center [586, 172] width 305 height 10
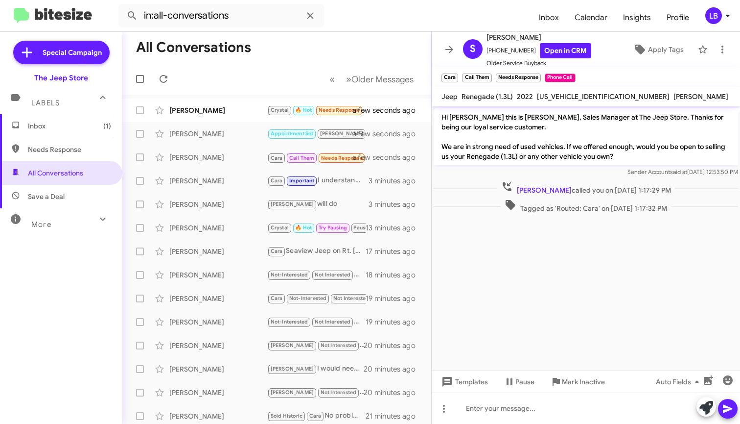
click at [555, 175] on div "Sender Account said at Sep 3, 2025, 12:53:50 PM" at bounding box center [586, 172] width 305 height 10
click at [560, 219] on div at bounding box center [586, 218] width 308 height 7
click at [575, 184] on span "Sharon Chemtob called you on Sep 3, 2025 - 1:17:29 PM" at bounding box center [586, 188] width 178 height 14
click at [582, 179] on div "Sharon Chemtob called you on Sep 3, 2025 - 1:17:29 PM" at bounding box center [586, 188] width 308 height 18
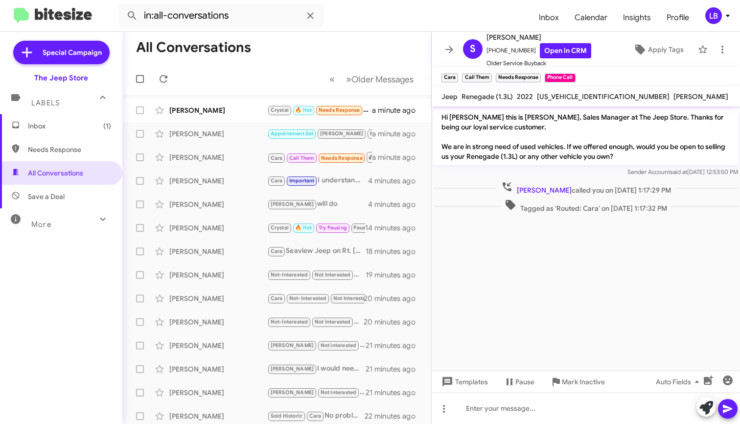
click at [582, 179] on div "Sharon Chemtob called you on Sep 3, 2025 - 1:17:29 PM" at bounding box center [586, 188] width 308 height 18
click at [579, 168] on div "Sender Account said at Sep 3, 2025, 12:53:50 PM" at bounding box center [586, 172] width 305 height 10
click at [580, 168] on div "Sender Account said at Sep 3, 2025, 12:53:50 PM" at bounding box center [586, 172] width 305 height 10
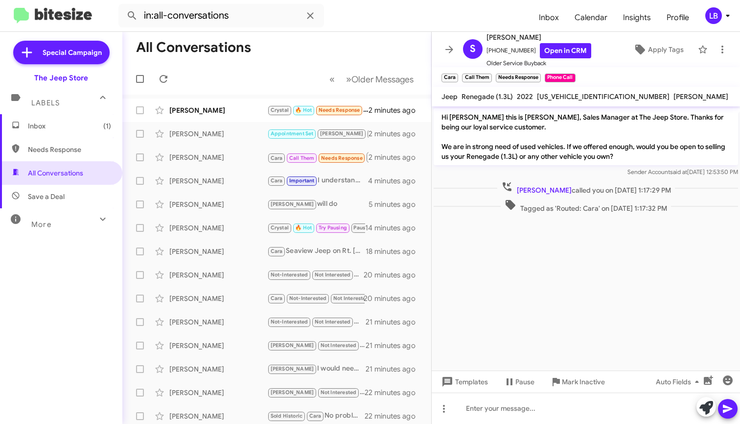
click at [599, 192] on span "Sharon Chemtob called you on Sep 3, 2025 - 1:17:29 PM" at bounding box center [586, 188] width 178 height 14
click at [599, 191] on span "Sharon Chemtob called you on Sep 3, 2025 - 1:17:29 PM" at bounding box center [586, 188] width 178 height 14
click at [601, 190] on span "Sharon Chemtob called you on Sep 3, 2025 - 1:17:29 PM" at bounding box center [586, 188] width 178 height 14
drag, startPoint x: 604, startPoint y: 191, endPoint x: 580, endPoint y: 188, distance: 24.7
click at [581, 188] on span "Sharon Chemtob called you on Sep 3, 2025 - 1:17:29 PM" at bounding box center [586, 188] width 178 height 14
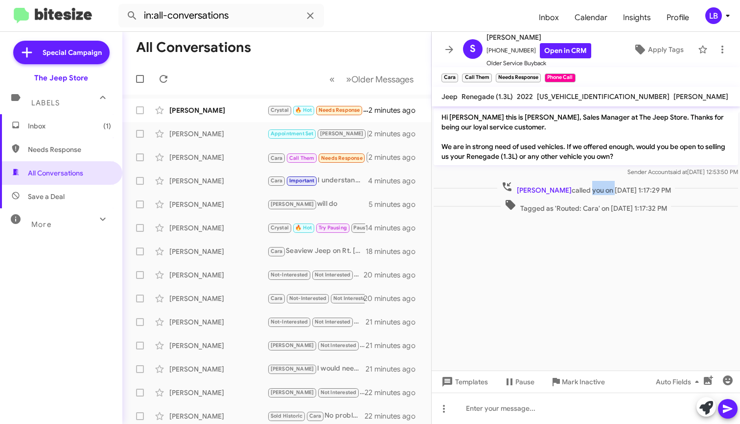
click at [580, 188] on span "Sharon Chemtob called you on Sep 3, 2025 - 1:17:29 PM" at bounding box center [586, 188] width 178 height 14
drag, startPoint x: 564, startPoint y: 190, endPoint x: 580, endPoint y: 190, distance: 16.2
click at [580, 190] on span "Sharon Chemtob called you on Sep 3, 2025 - 1:17:29 PM" at bounding box center [586, 188] width 178 height 14
click at [596, 186] on span "Sharon Chemtob called you on Sep 3, 2025 - 1:17:29 PM" at bounding box center [586, 188] width 178 height 14
click at [592, 191] on span "Sharon Chemtob called you on Sep 3, 2025 - 1:17:29 PM" at bounding box center [586, 188] width 178 height 14
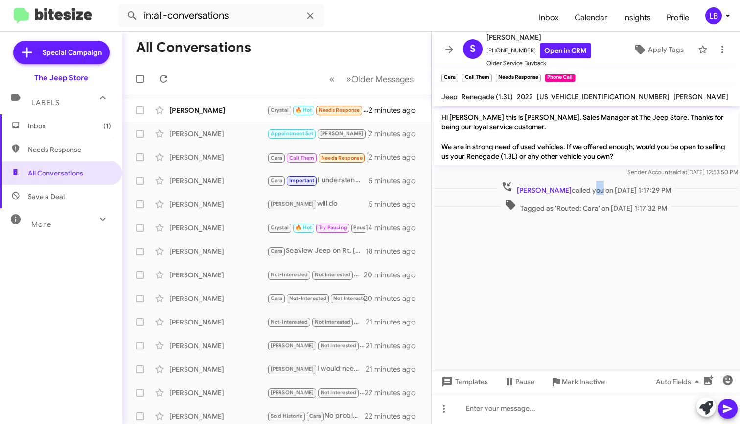
click at [583, 188] on span "Sharon Chemtob called you on Sep 3, 2025 - 1:17:29 PM" at bounding box center [586, 188] width 178 height 14
drag, startPoint x: 582, startPoint y: 190, endPoint x: 569, endPoint y: 183, distance: 14.0
click at [563, 191] on span "Sharon Chemtob called you on Sep 3, 2025 - 1:17:29 PM" at bounding box center [586, 188] width 178 height 14
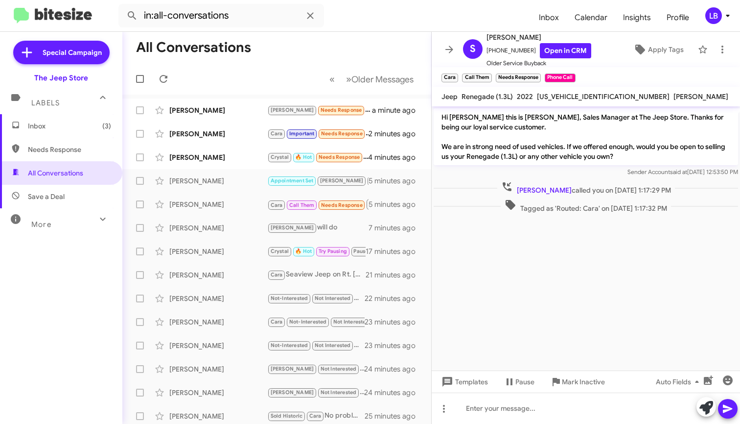
drag, startPoint x: 586, startPoint y: 156, endPoint x: 593, endPoint y: 169, distance: 15.4
click at [586, 158] on p "Hi Sharon this is Michael Lefthand, Sales Manager at The Jeep Store. Thanks for…" at bounding box center [586, 136] width 305 height 57
click at [586, 130] on p "Hi Sharon this is Michael Lefthand, Sales Manager at The Jeep Store. Thanks for…" at bounding box center [586, 136] width 305 height 57
click at [589, 171] on div "Sender Account said at Sep 3, 2025, 12:53:50 PM" at bounding box center [586, 172] width 305 height 10
click at [648, 174] on span "Sender Account said at Sep 3, 2025, 12:53:50 PM" at bounding box center [683, 171] width 111 height 7
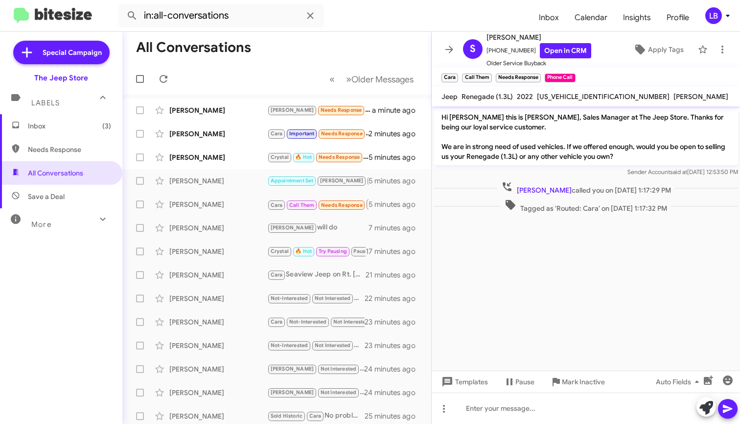
click at [642, 171] on span "Sender Account said at Sep 3, 2025, 12:53:50 PM" at bounding box center [683, 171] width 111 height 7
click at [629, 173] on span "Sender Account said at Sep 3, 2025, 12:53:50 PM" at bounding box center [683, 171] width 111 height 7
click at [584, 169] on div "Sender Account said at Sep 3, 2025, 12:53:50 PM" at bounding box center [586, 172] width 305 height 10
click at [564, 384] on span "Mark Inactive" at bounding box center [583, 382] width 43 height 18
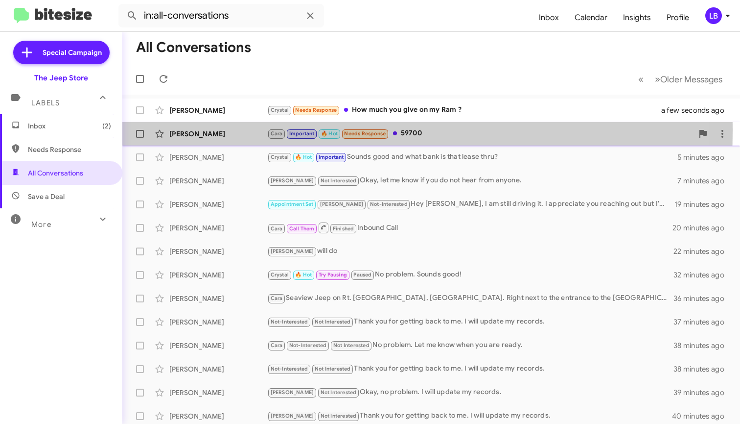
click at [223, 130] on div "Mark Leonardi" at bounding box center [218, 134] width 98 height 10
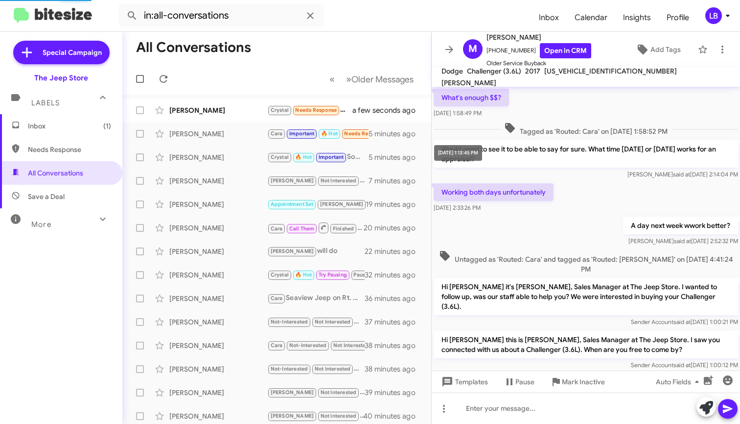
scroll to position [483, 0]
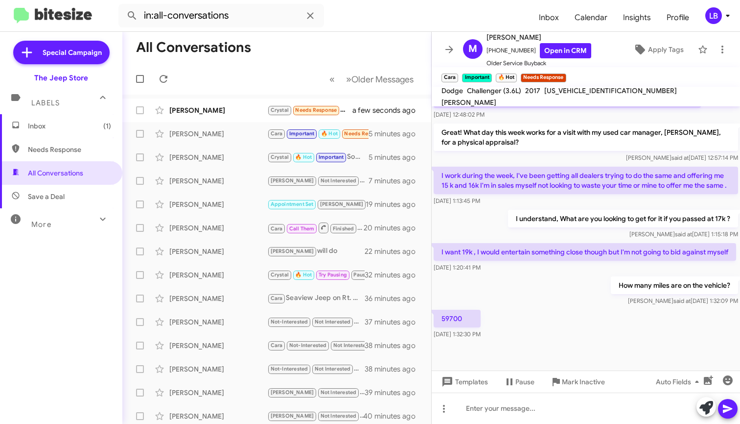
click at [484, 210] on div "I understand, What are you looking to get for it if you passed at 17k ? Luis sa…" at bounding box center [586, 224] width 308 height 33
click at [483, 208] on div "I understand, What are you looking to get for it if you passed at 17k ? Luis sa…" at bounding box center [586, 224] width 308 height 33
click at [364, 46] on mat-toolbar-row "All Conversations" at bounding box center [276, 47] width 309 height 31
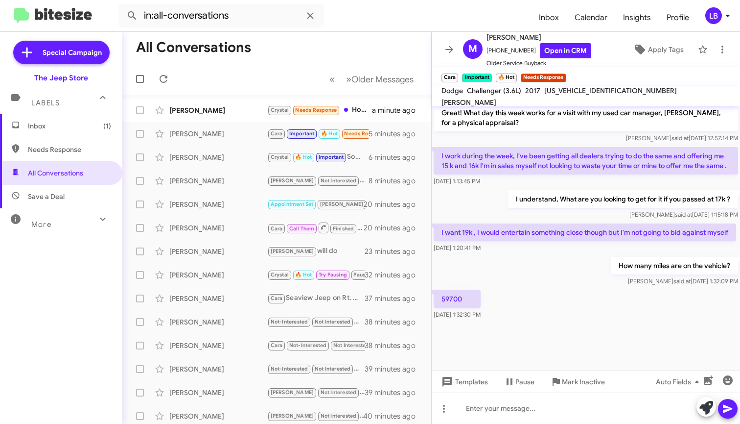
scroll to position [295, 0]
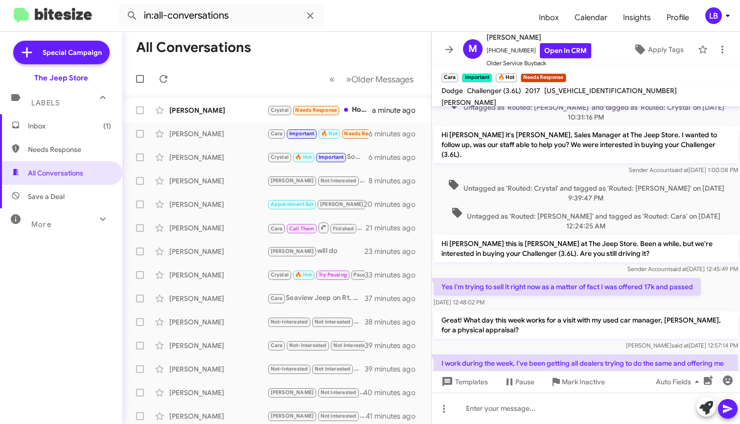
click at [615, 340] on div "Mike said at Sep 3, 2025, 12:57:14 PM" at bounding box center [586, 345] width 305 height 10
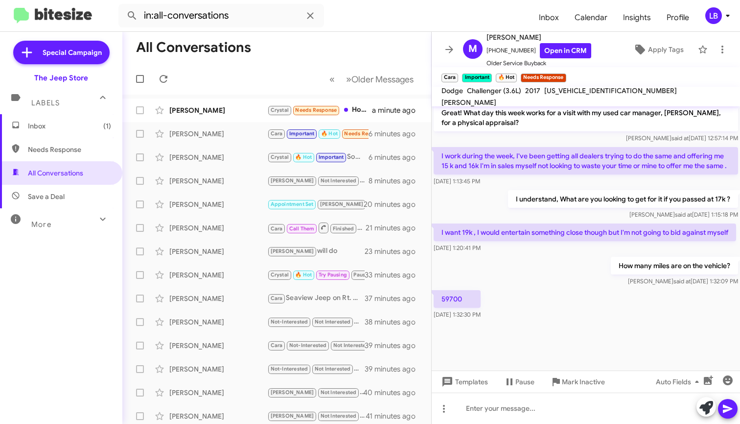
click at [574, 292] on div "59700 Sep 3, 2025, 1:32:30 PM" at bounding box center [586, 304] width 308 height 33
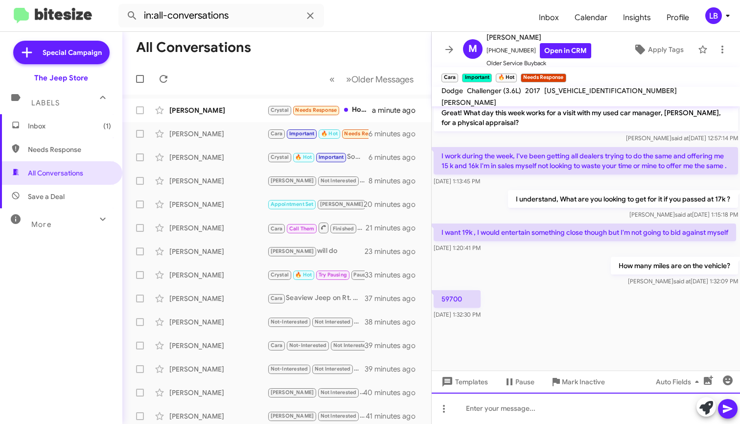
drag, startPoint x: 487, startPoint y: 408, endPoint x: 636, endPoint y: 293, distance: 188.6
click at [486, 408] on div at bounding box center [586, 407] width 308 height 31
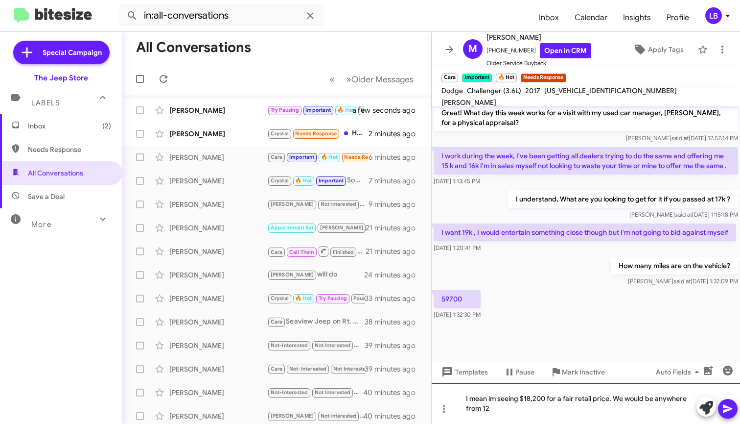
click at [508, 407] on div "I mean im seeing $18,200 for a fair retail price. We would be anywhere from 12" at bounding box center [586, 402] width 308 height 41
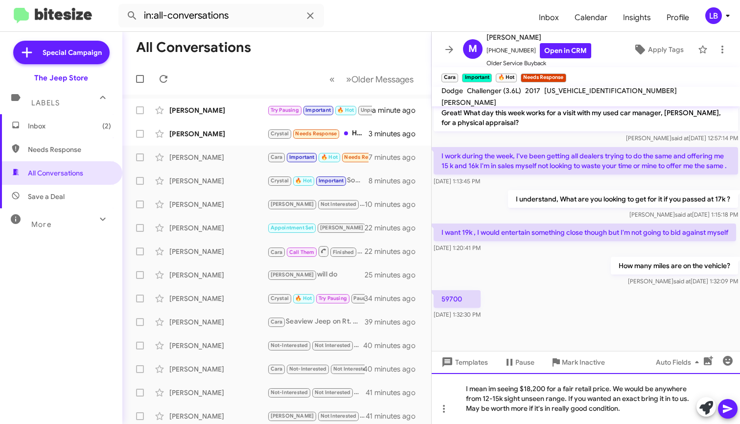
scroll to position [522, 0]
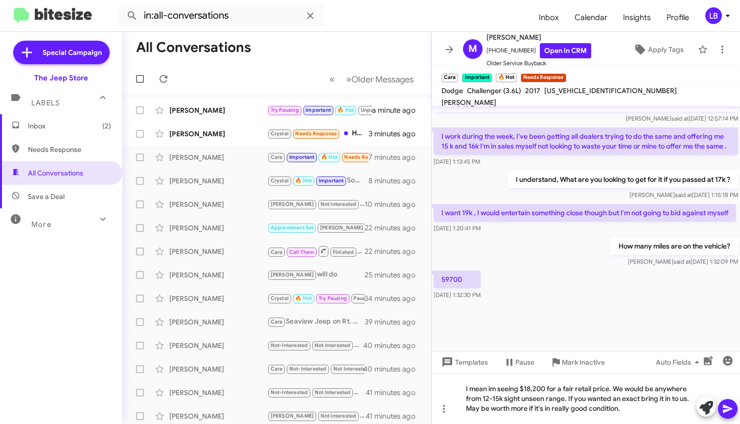
click at [550, 228] on div "Sep 3, 2025, 1:20:41 PM" at bounding box center [585, 228] width 303 height 10
click at [498, 399] on mat-tooltip-component "Pause Conversation" at bounding box center [519, 385] width 67 height 29
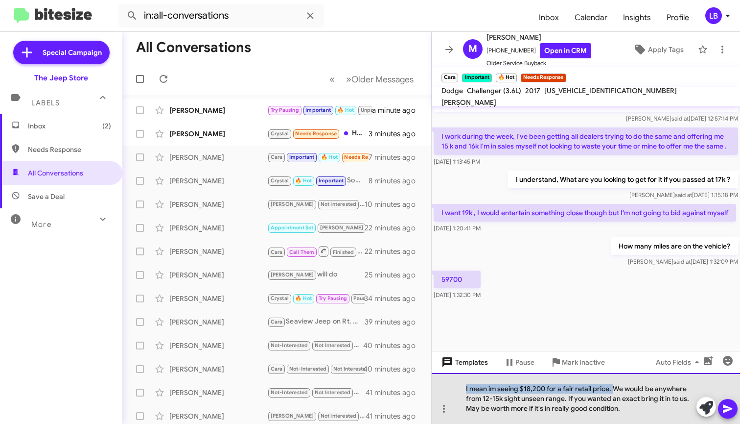
drag, startPoint x: 613, startPoint y: 389, endPoint x: 448, endPoint y: 365, distance: 167.7
click at [447, 365] on div "What's enough $$? Aug 15, 2024, 1:58:49 PM Tagged as 'Routed: Cara' on Aug 15, …" at bounding box center [586, 264] width 308 height 317
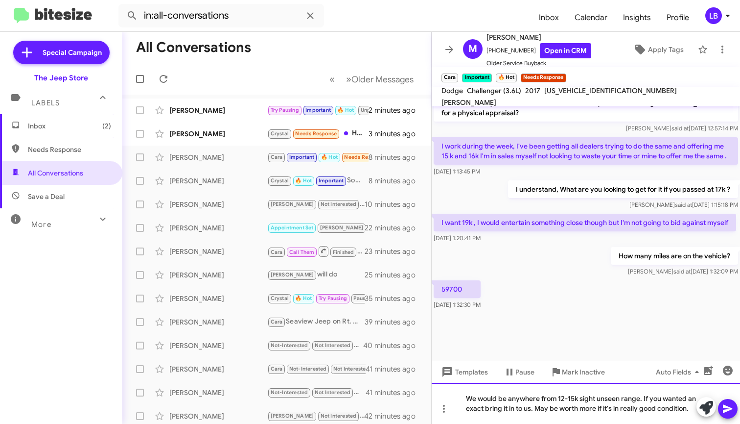
click at [520, 412] on div "We would be anywhere from 12-15k sight unseen range. If you wanted an exact bri…" at bounding box center [586, 402] width 308 height 41
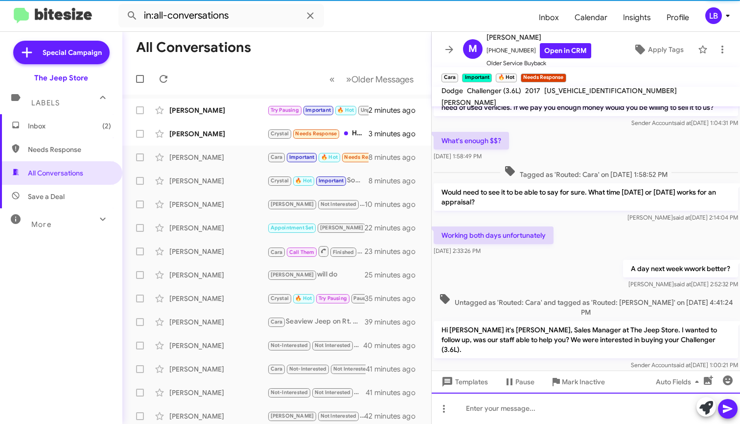
scroll to position [633, 0]
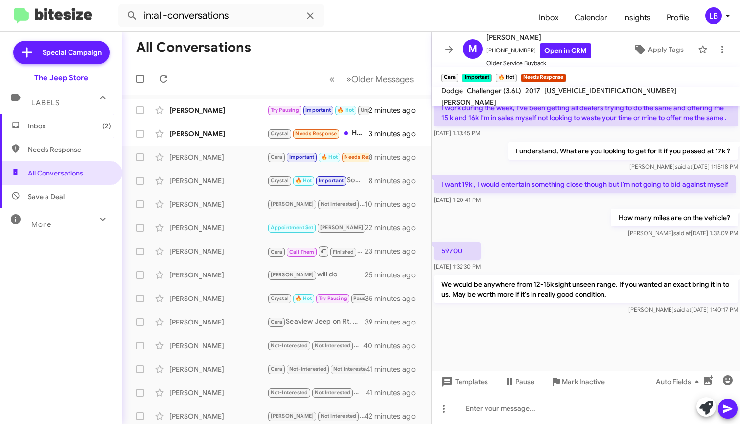
click at [573, 236] on div "How many miles are on the vehicle? Mike said at Sep 3, 2025, 1:32:09 PM" at bounding box center [586, 223] width 308 height 33
click at [237, 137] on div "Bruno Da Silva Lima" at bounding box center [218, 134] width 98 height 10
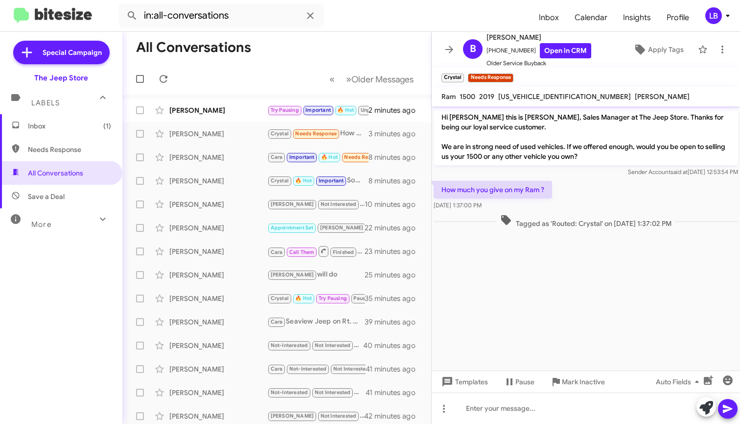
click at [598, 190] on div "How much you give on my Ram ? Sep 3, 2025, 1:37:00 PM" at bounding box center [586, 195] width 308 height 33
drag, startPoint x: 527, startPoint y: 51, endPoint x: 493, endPoint y: 54, distance: 34.0
click at [493, 54] on span "+19084899975 Open in CRM" at bounding box center [539, 50] width 105 height 15
copy span "9084899975"
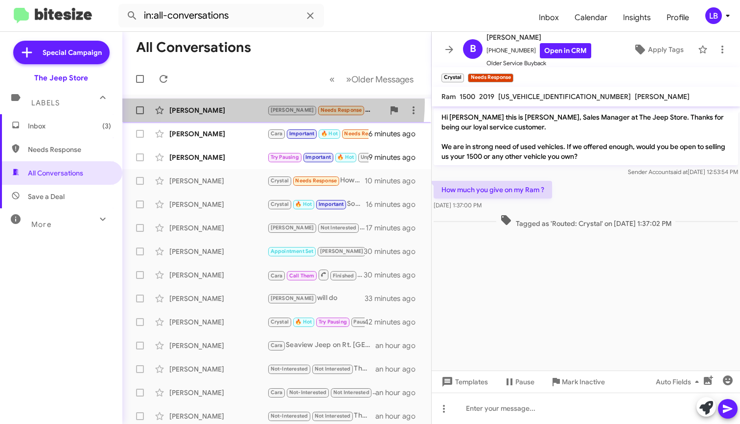
click at [231, 102] on div "Derek Anderson Andrew Needs Response Not a chance. Have a great day! 6 minutes …" at bounding box center [276, 110] width 293 height 20
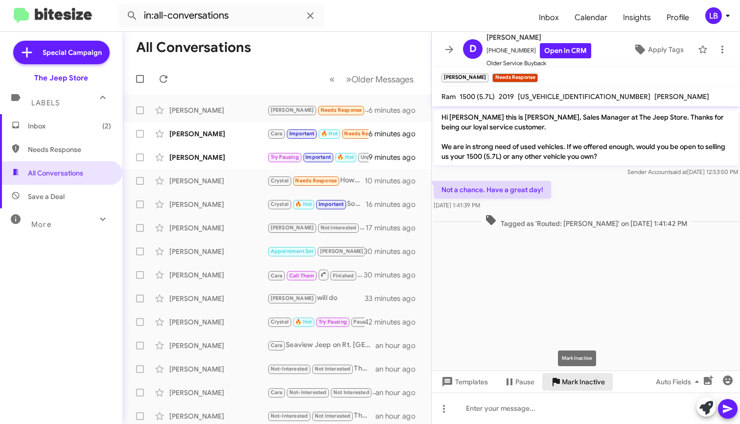
click at [581, 376] on span "Mark Inactive" at bounding box center [583, 382] width 43 height 18
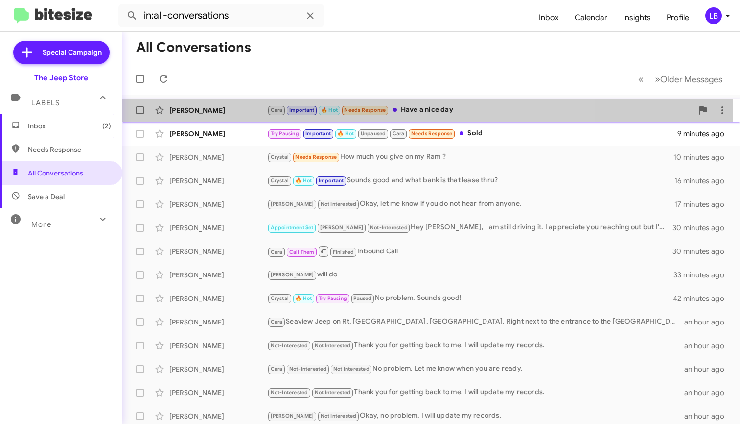
click at [229, 116] on div "Mark Leonardi Cara Important 🔥 Hot Needs Response Have a nice day 6 minutes ago" at bounding box center [431, 110] width 602 height 20
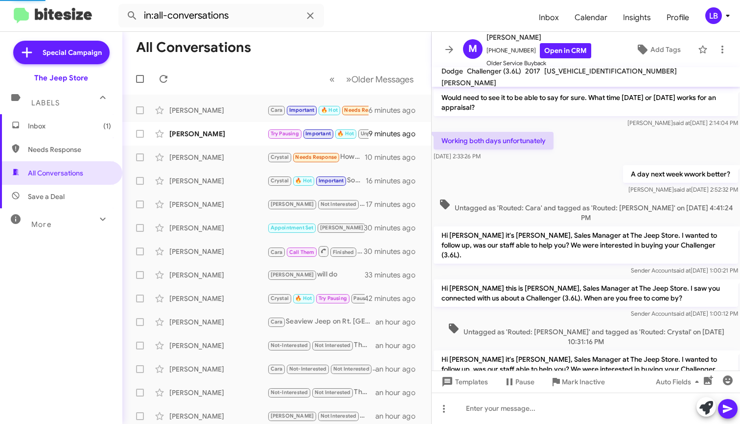
scroll to position [508, 0]
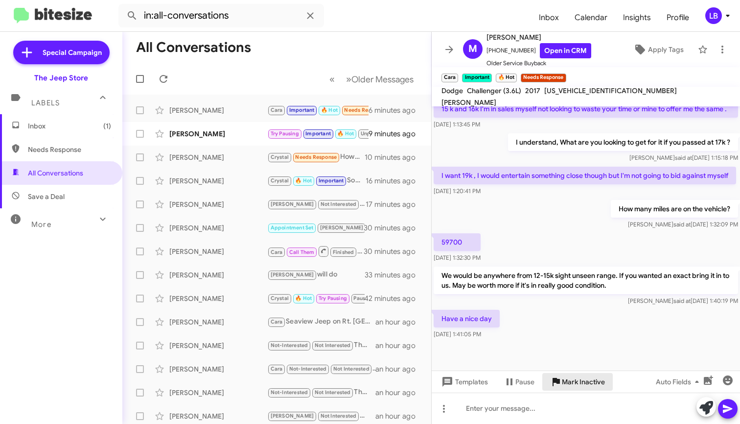
click at [593, 383] on span "Mark Inactive" at bounding box center [583, 382] width 43 height 18
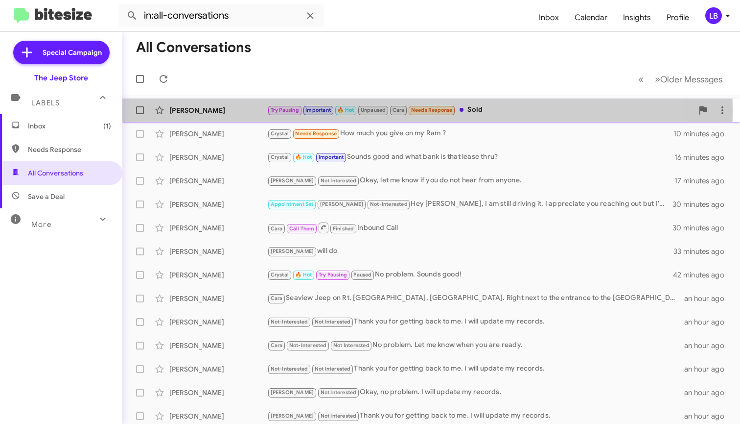
click at [211, 110] on div "Stefanie Hicks" at bounding box center [218, 110] width 98 height 10
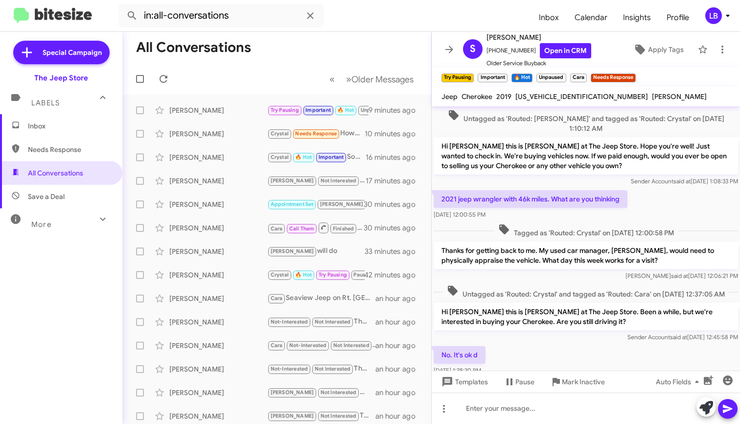
scroll to position [469, 0]
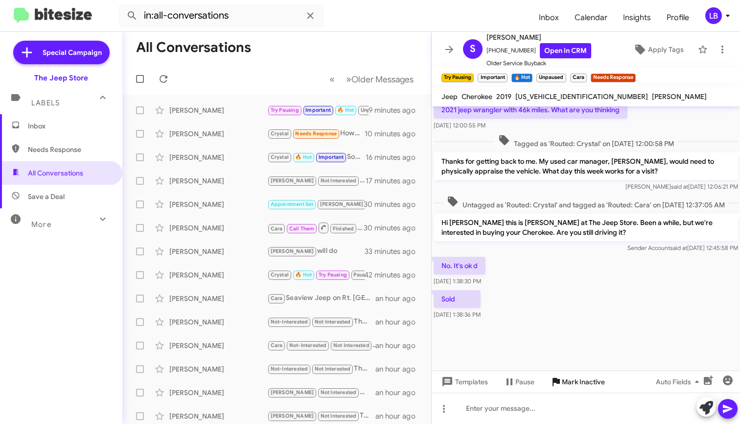
click at [583, 388] on span "Mark Inactive" at bounding box center [583, 382] width 43 height 18
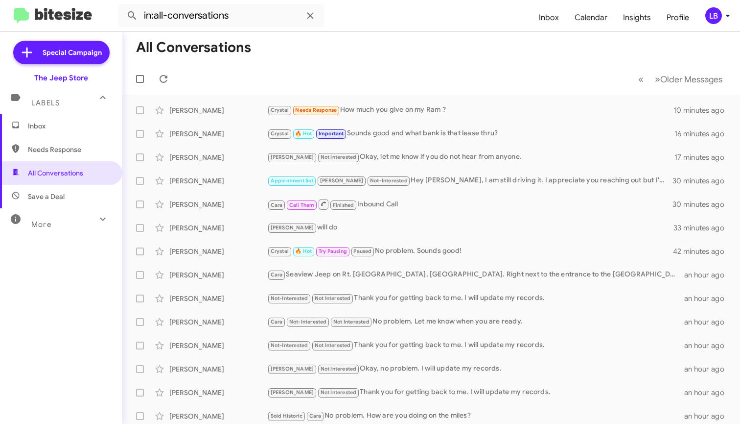
click at [330, 64] on mat-toolbar-row "« Previous » Next Older Messages" at bounding box center [431, 78] width 618 height 31
